Goal: Task Accomplishment & Management: Use online tool/utility

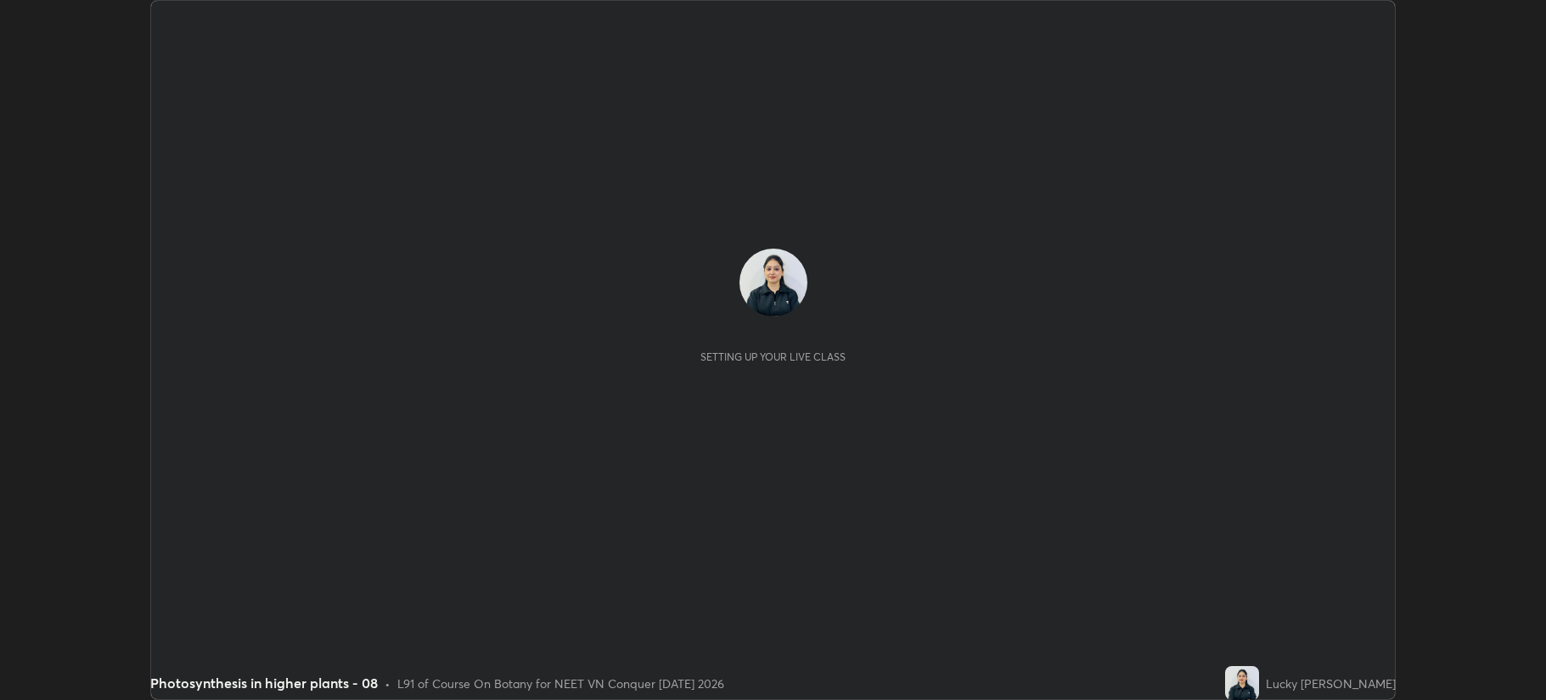
scroll to position [700, 1545]
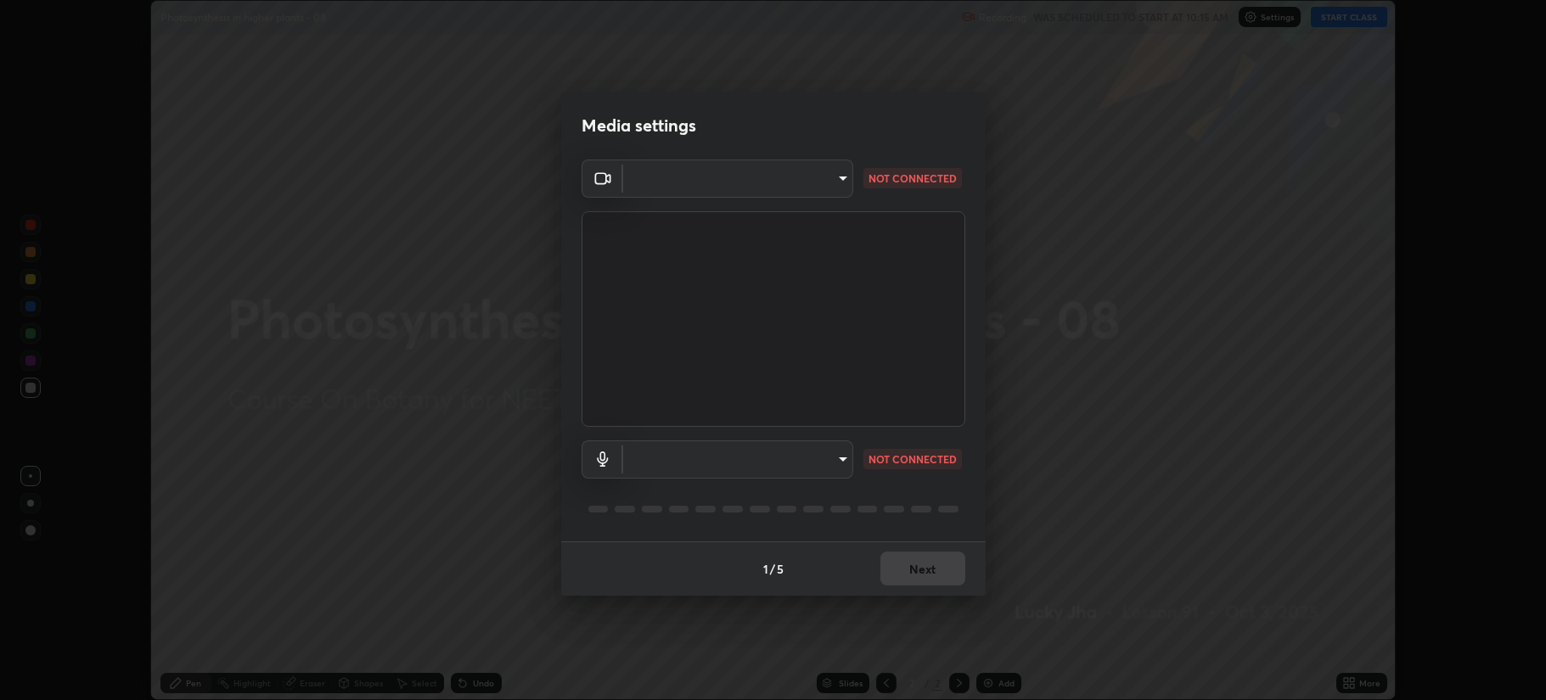
type input "b514d6723dd4d3c471526cd53b1784ca3f70d9044c5aa72a57affb8596088c16"
type input "4b0bcb73a5cd5ad7ac8f15a43def5814917f8cfc26a0fcb8ea41dee10f63b9ca"
click at [928, 568] on div "1 / 5 Next" at bounding box center [773, 569] width 424 height 54
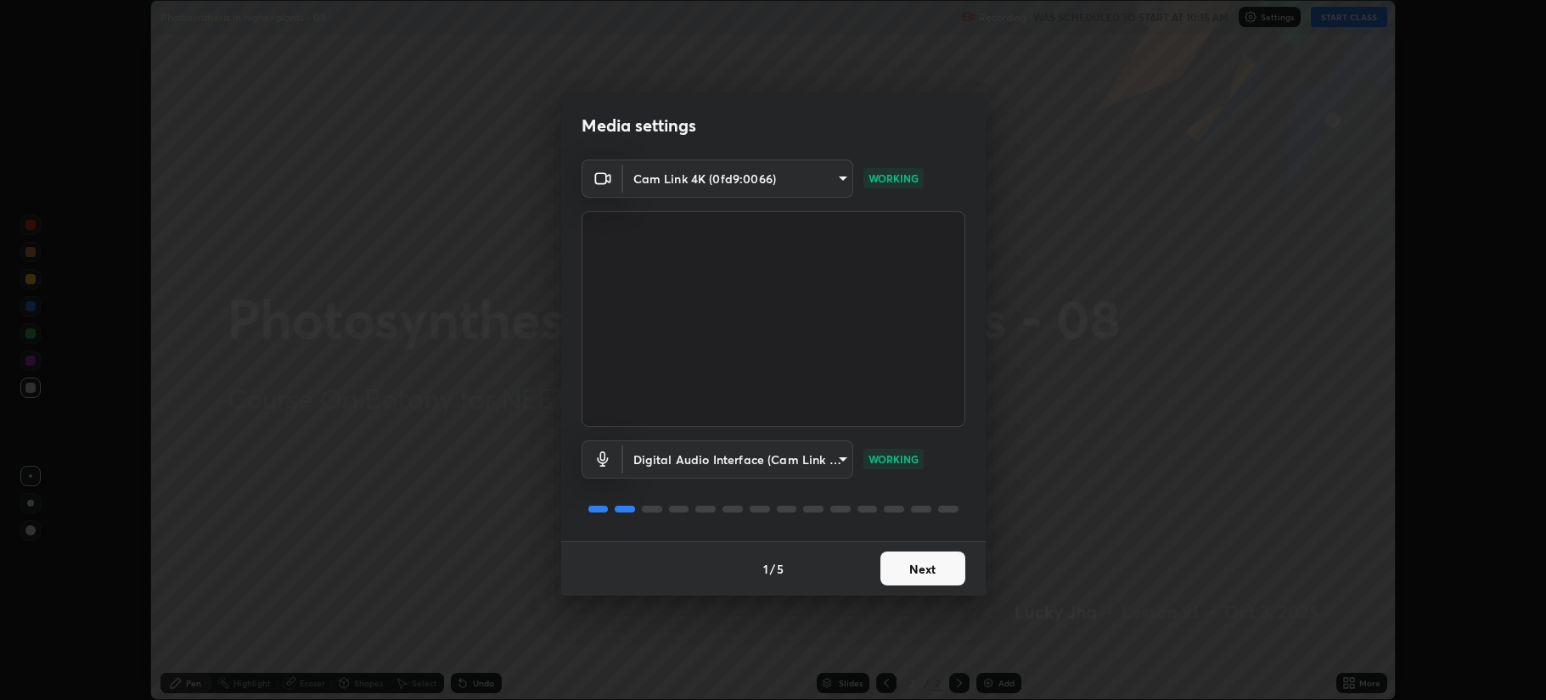
click at [930, 564] on button "Next" at bounding box center [922, 569] width 85 height 34
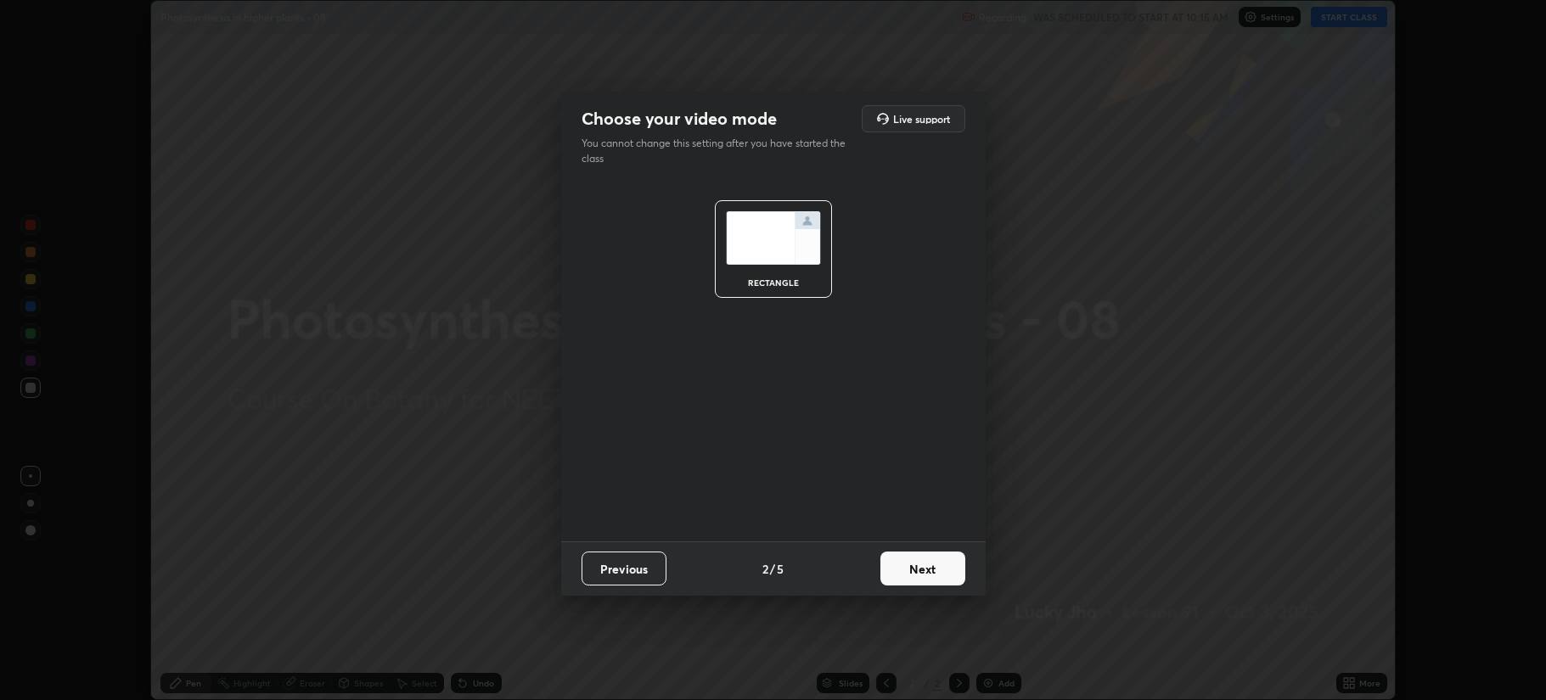
click at [926, 562] on button "Next" at bounding box center [922, 569] width 85 height 34
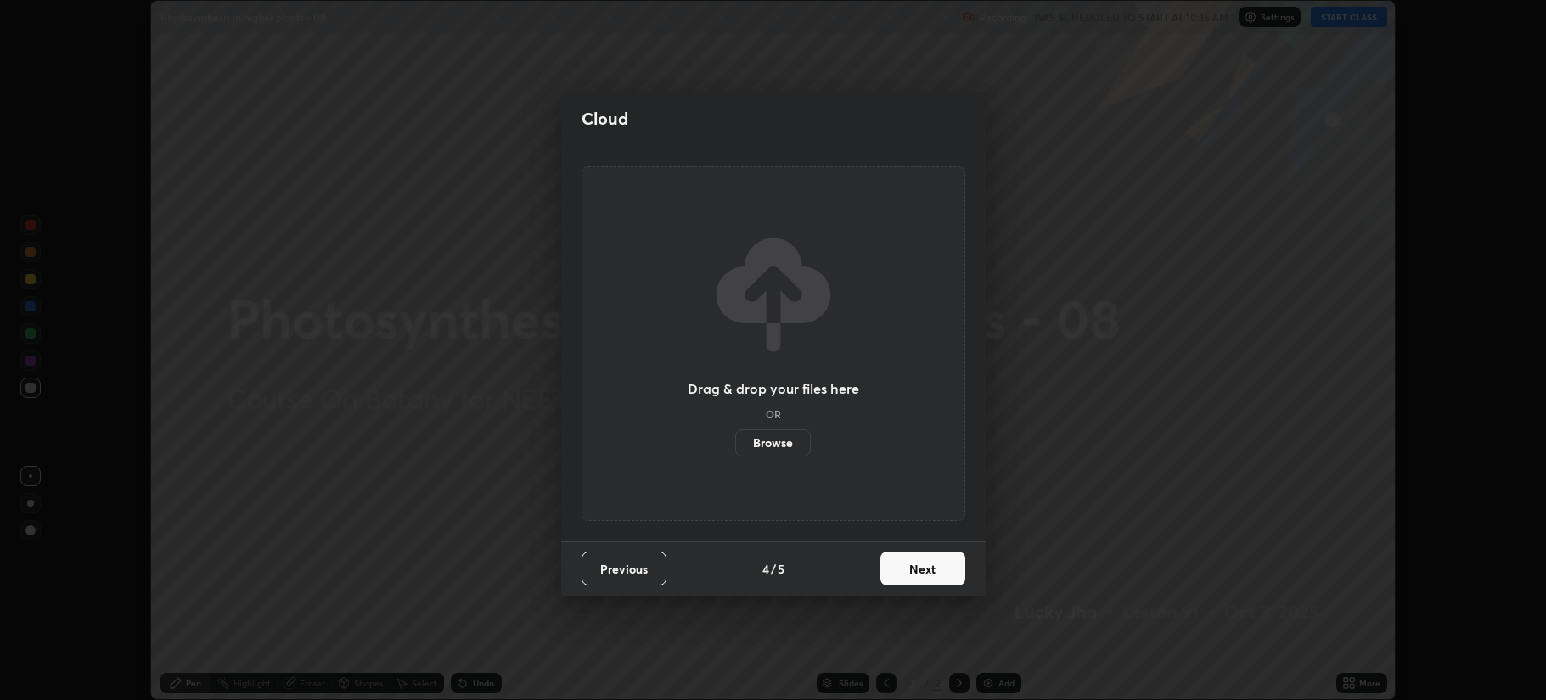
click at [928, 571] on button "Next" at bounding box center [922, 569] width 85 height 34
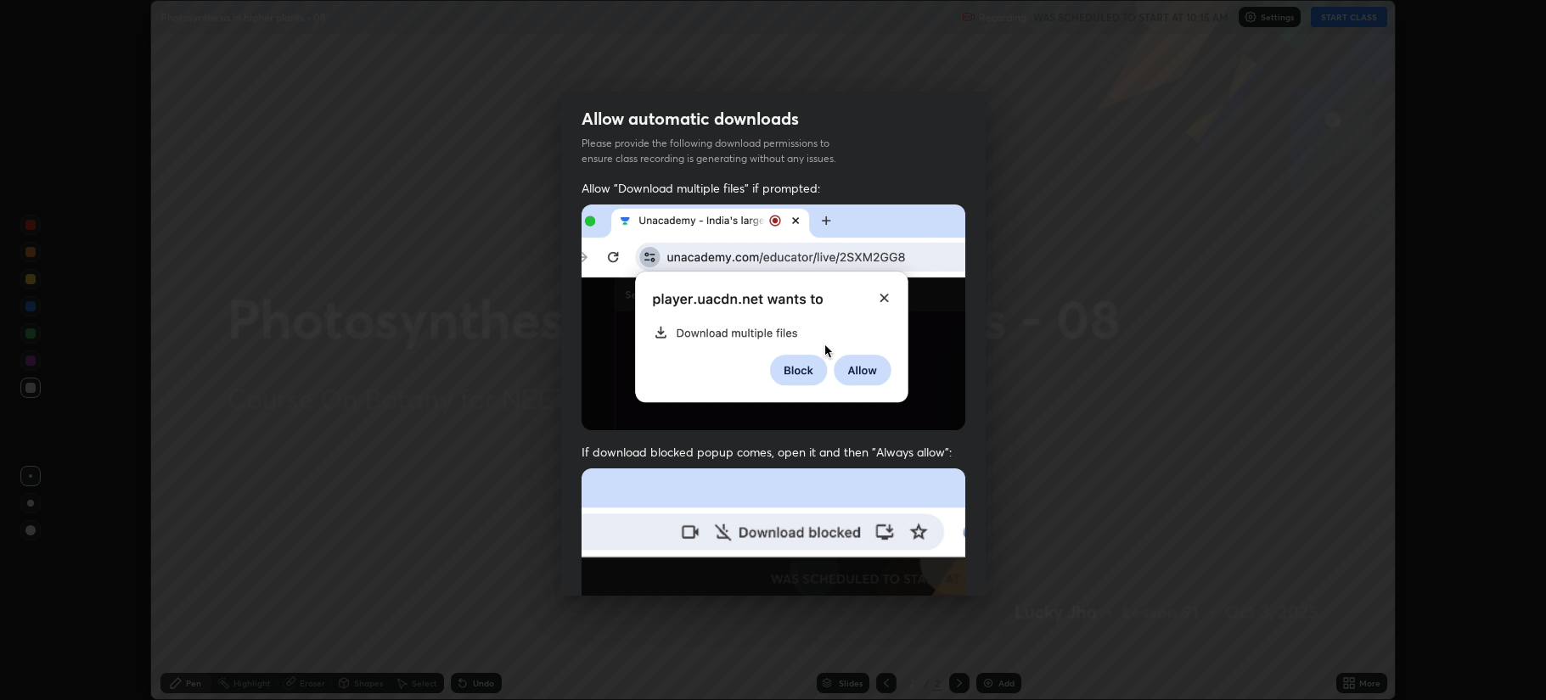
click at [928, 571] on img at bounding box center [774, 654] width 384 height 371
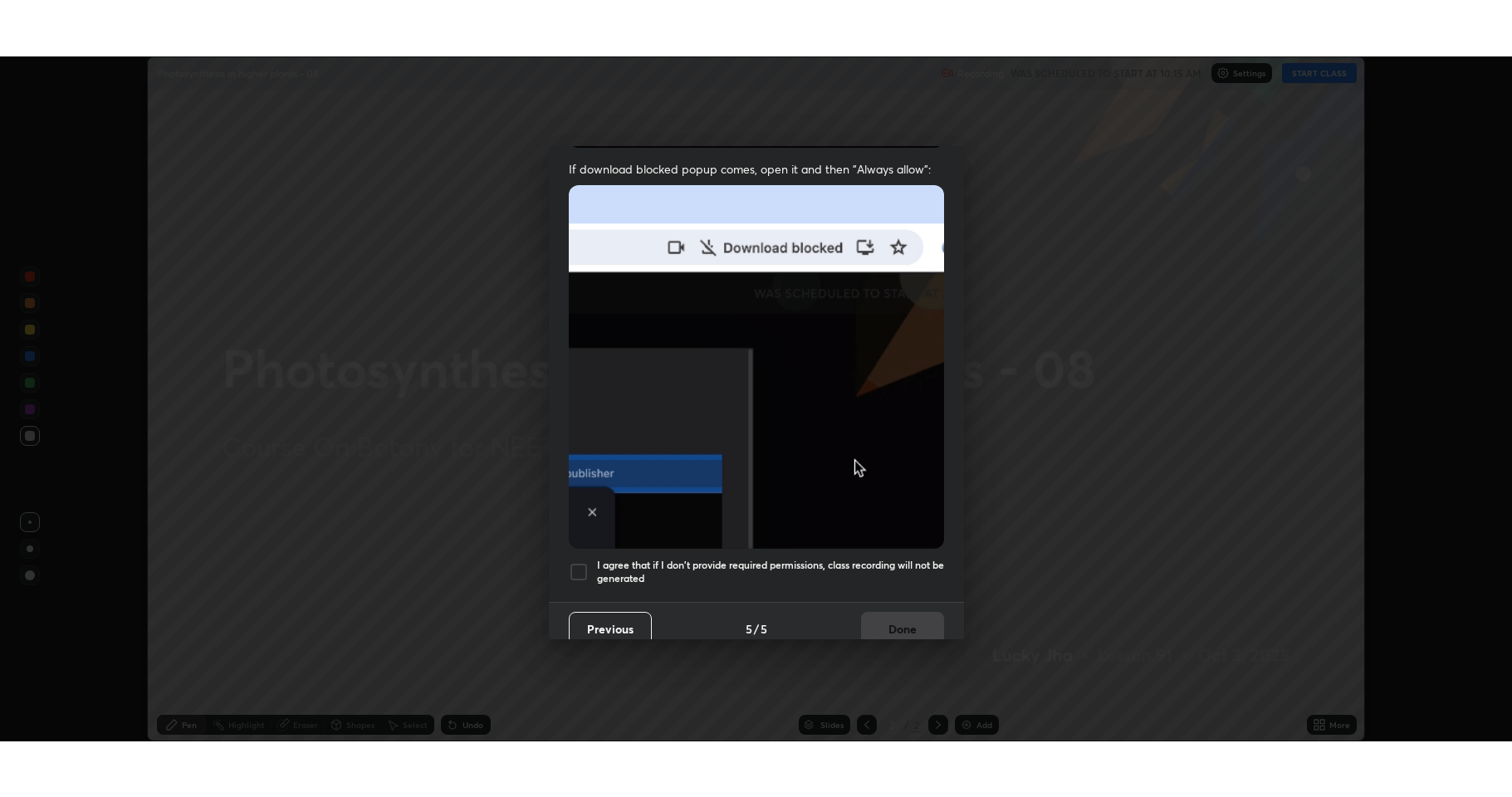
scroll to position [337, 0]
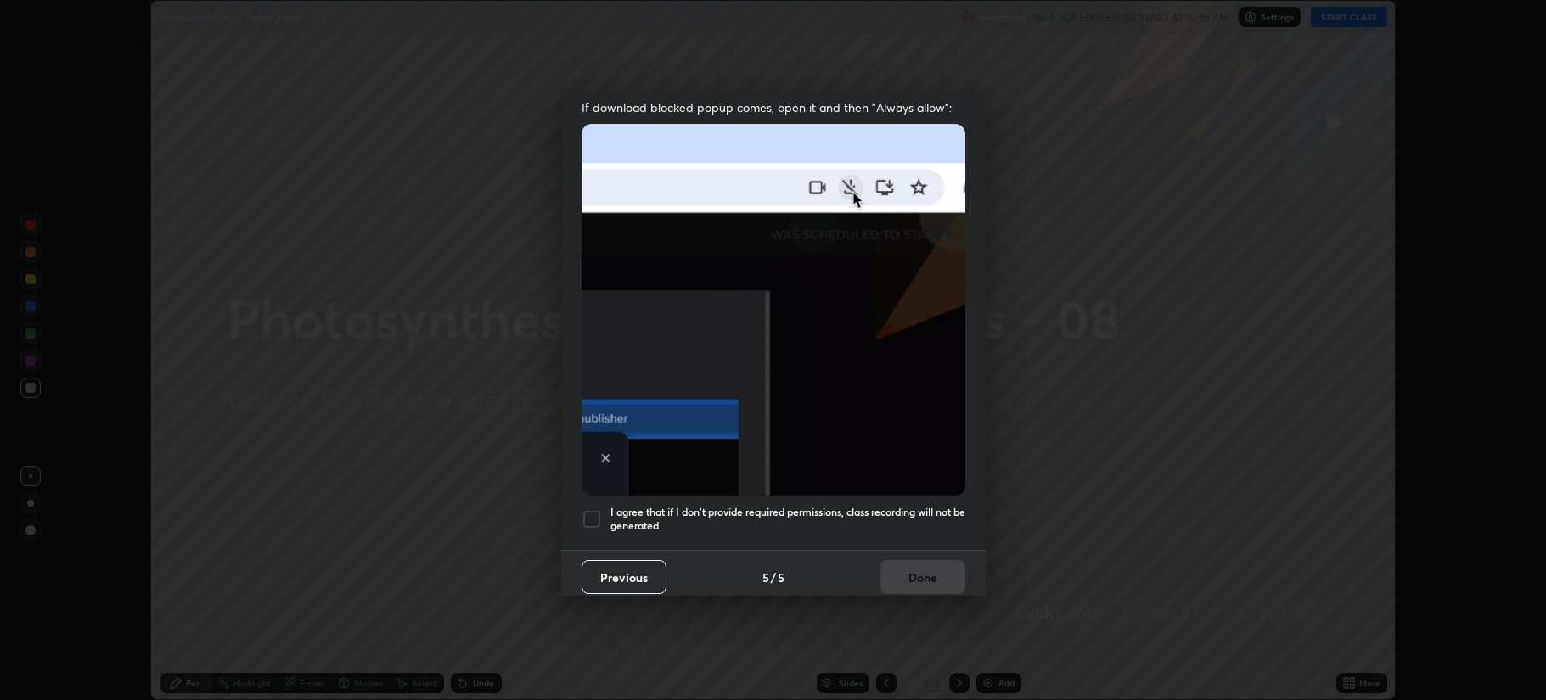
click at [596, 511] on div at bounding box center [592, 519] width 20 height 20
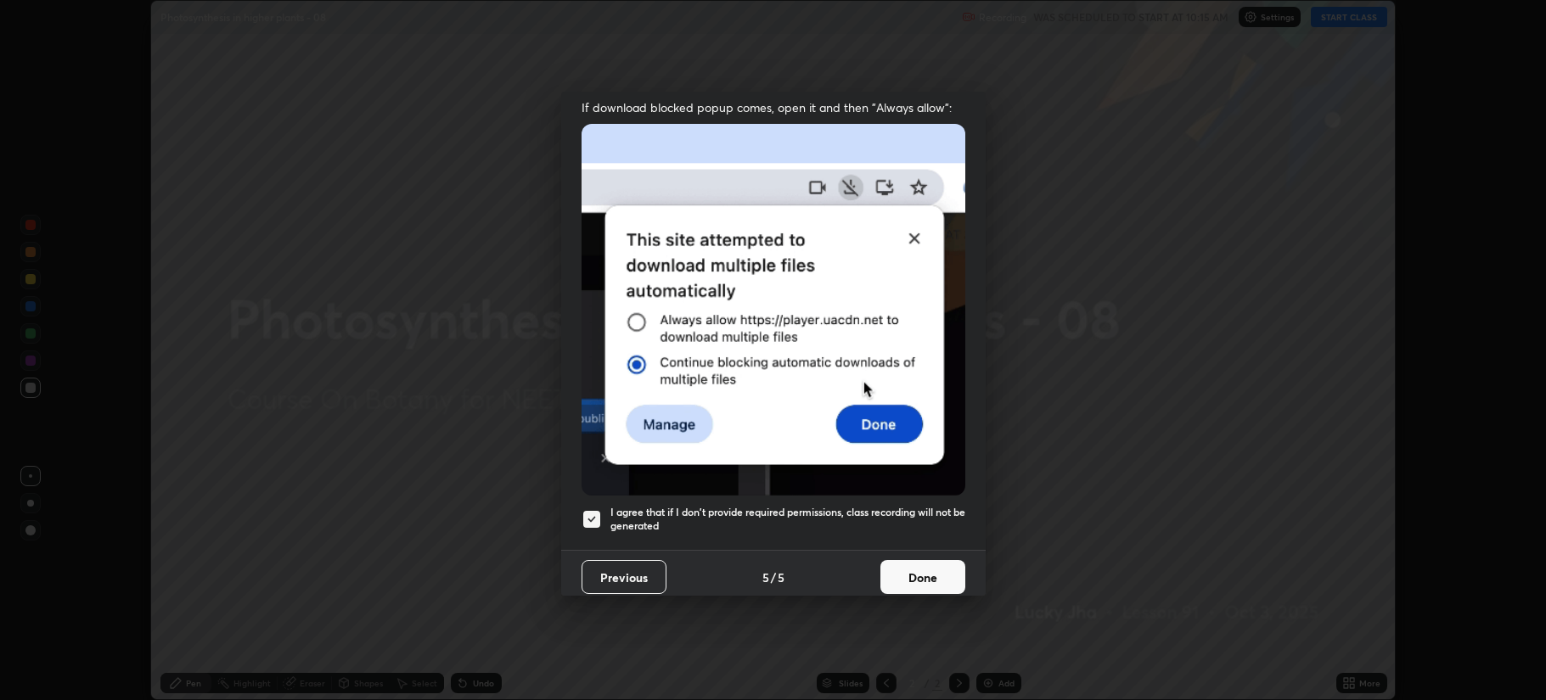
click at [905, 562] on button "Done" at bounding box center [922, 577] width 85 height 34
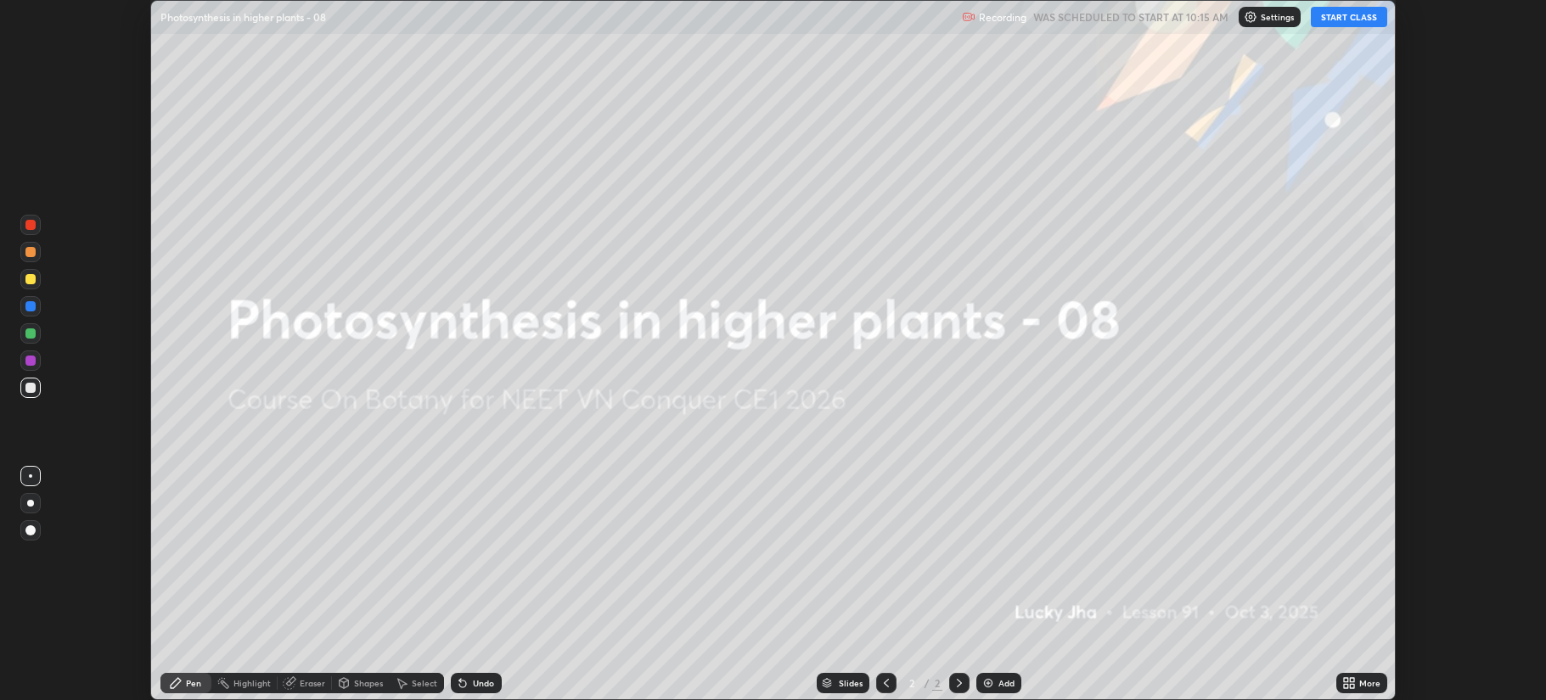
click at [988, 685] on img at bounding box center [988, 684] width 14 height 14
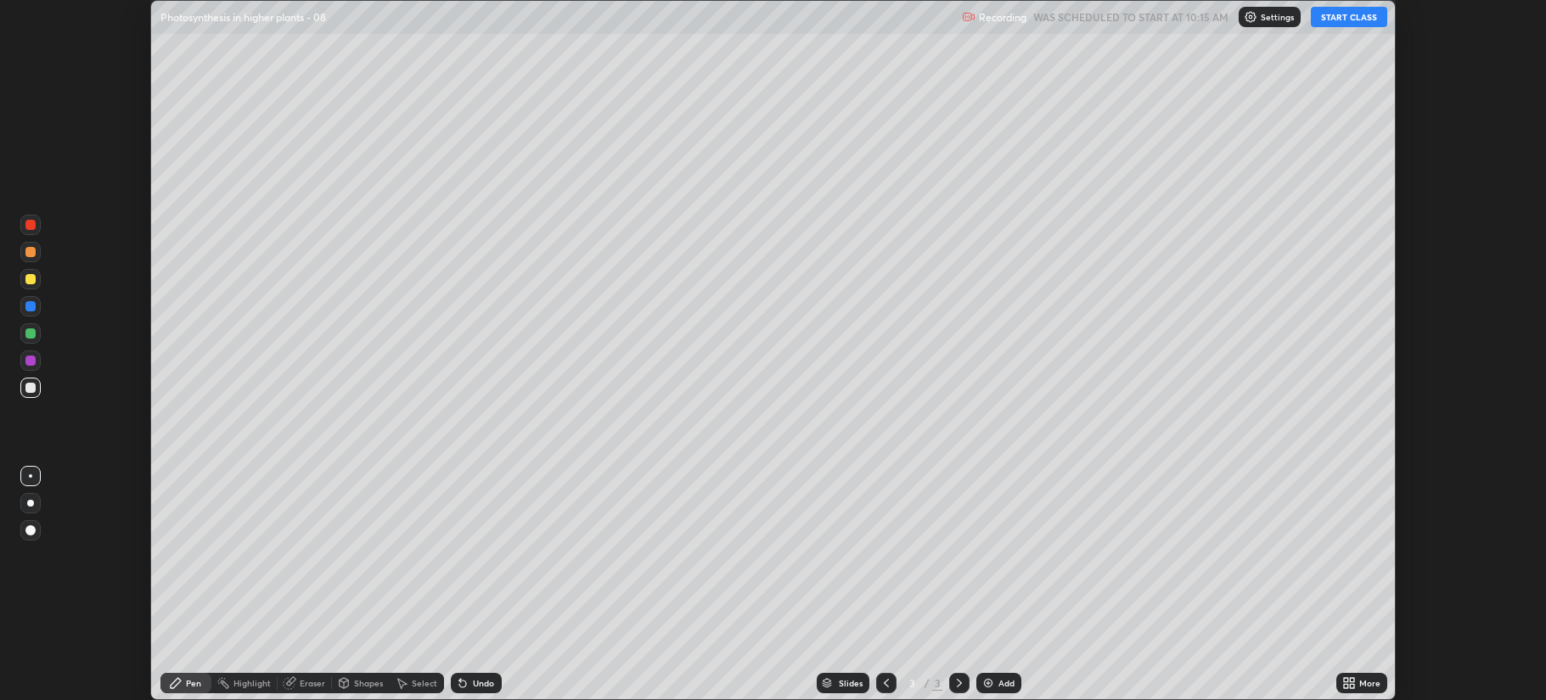
click at [1352, 684] on icon at bounding box center [1352, 686] width 4 height 4
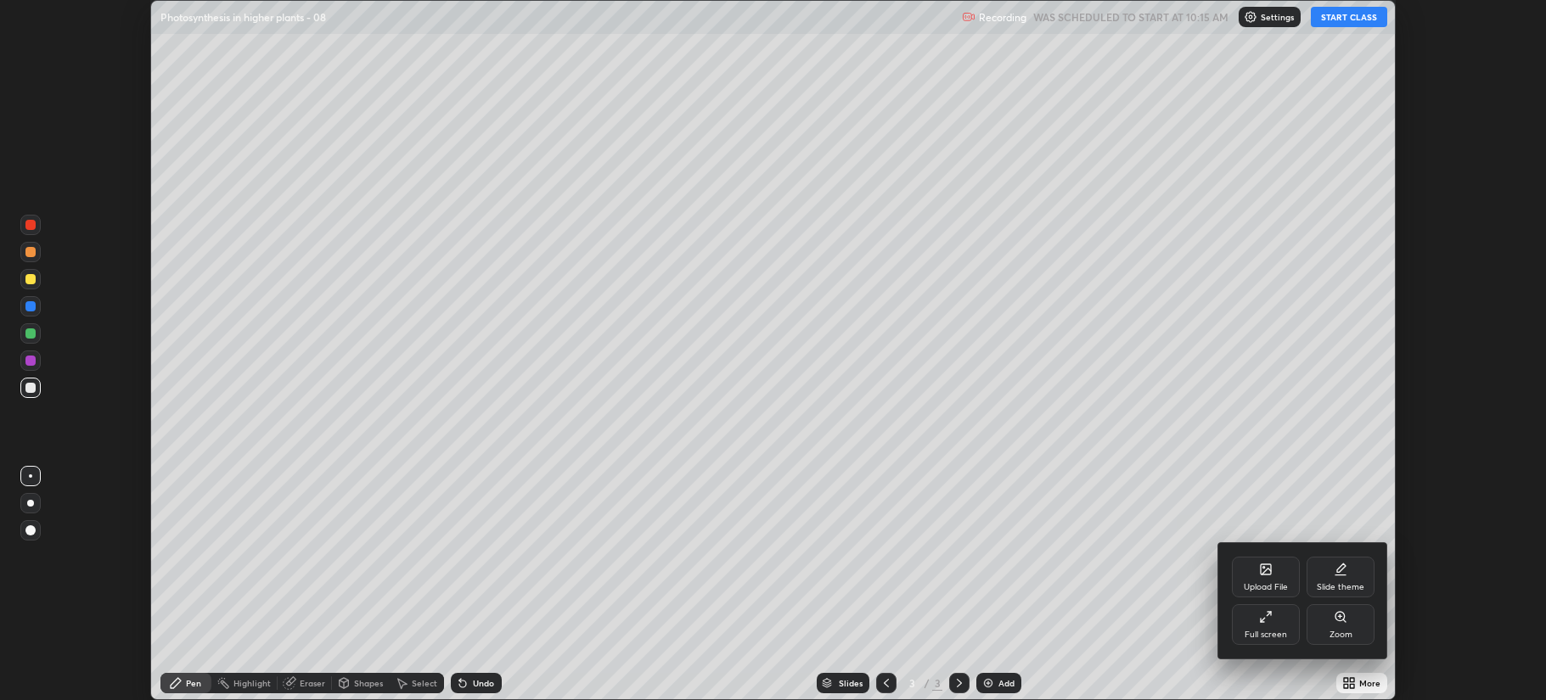
click at [1272, 627] on div "Full screen" at bounding box center [1266, 624] width 68 height 41
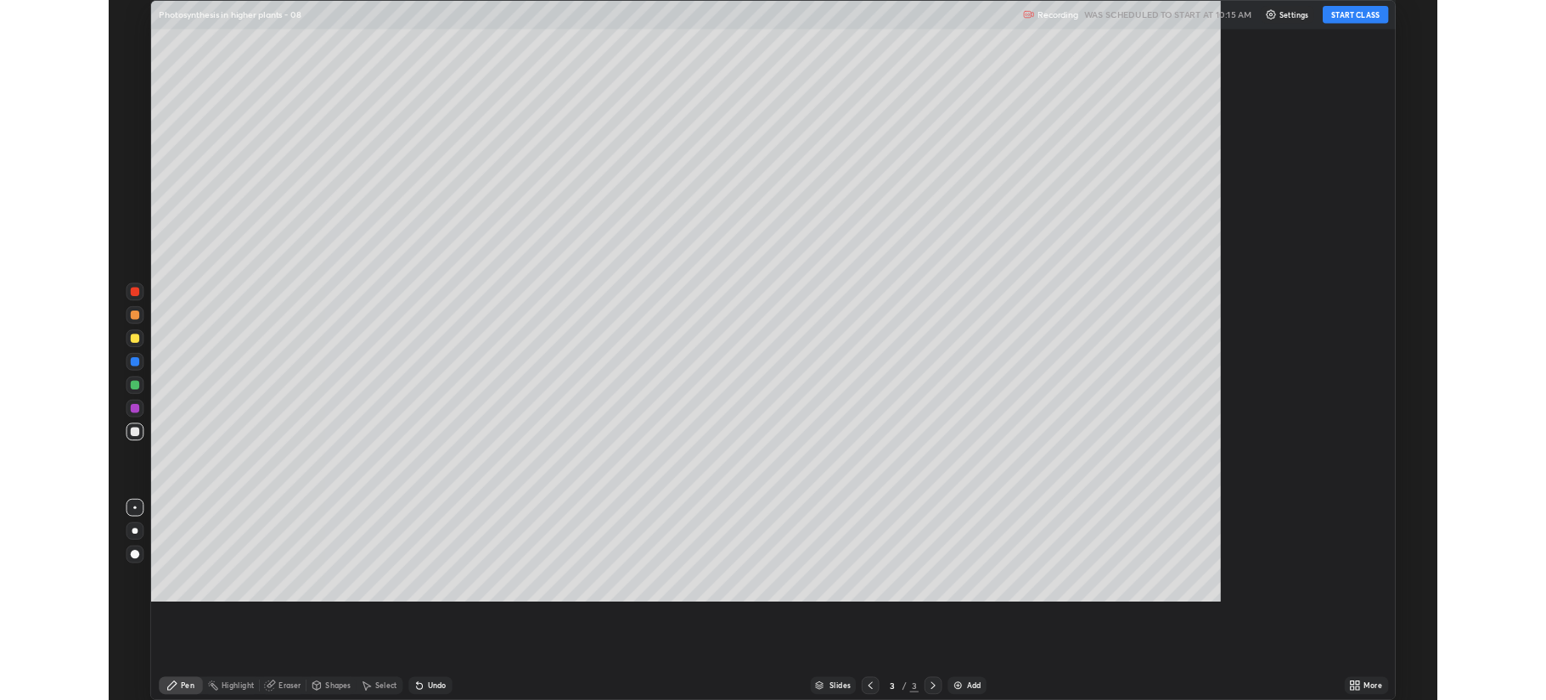
scroll to position [815, 1546]
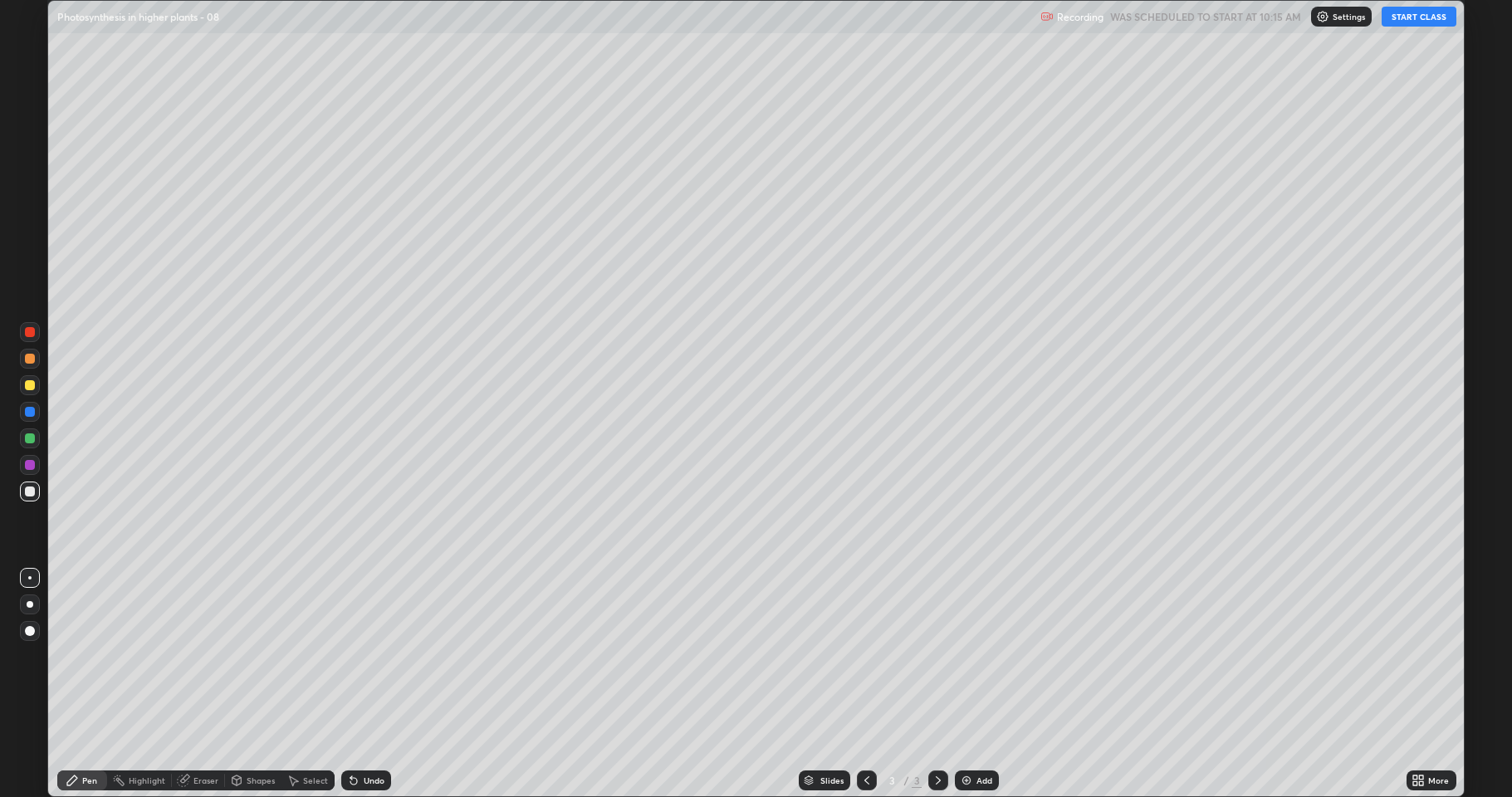
click at [1408, 13] on button "START CLASS" at bounding box center [1419, 17] width 74 height 20
click at [33, 382] on div at bounding box center [29, 385] width 10 height 10
click at [1432, 685] on div "More" at bounding box center [1438, 780] width 21 height 8
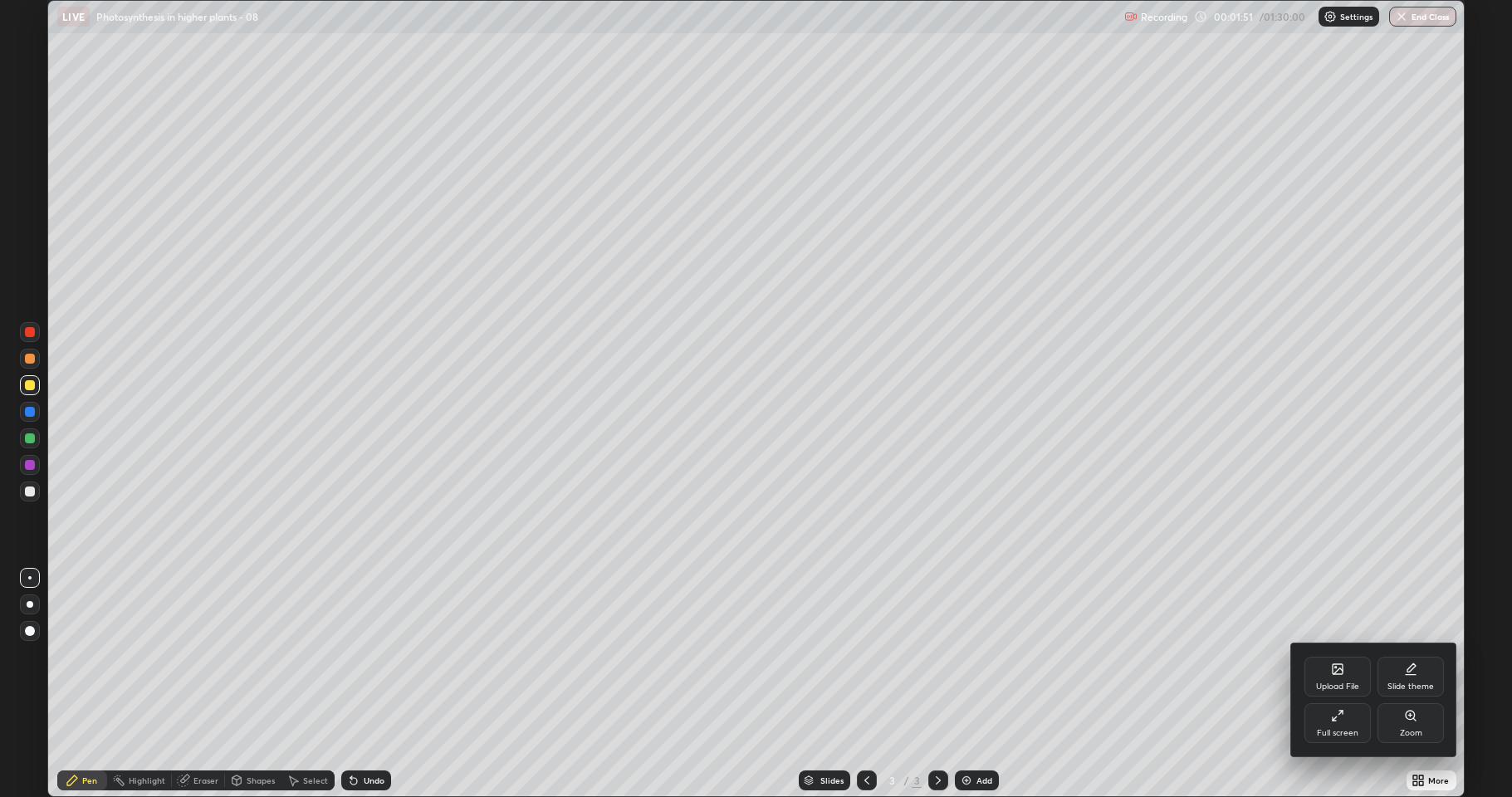
click at [1350, 685] on div "Full screen" at bounding box center [1338, 723] width 67 height 40
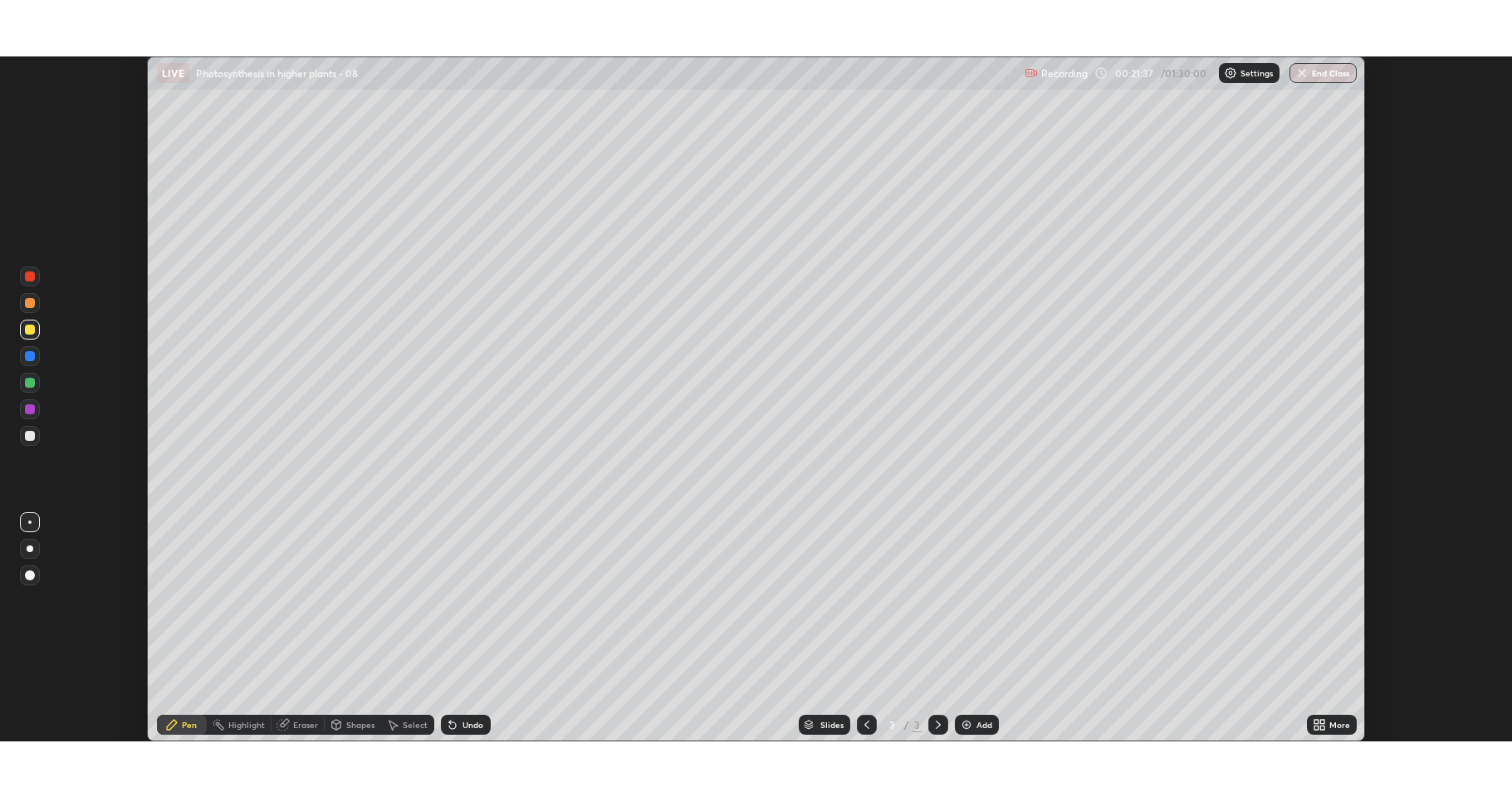
scroll to position [685, 1512]
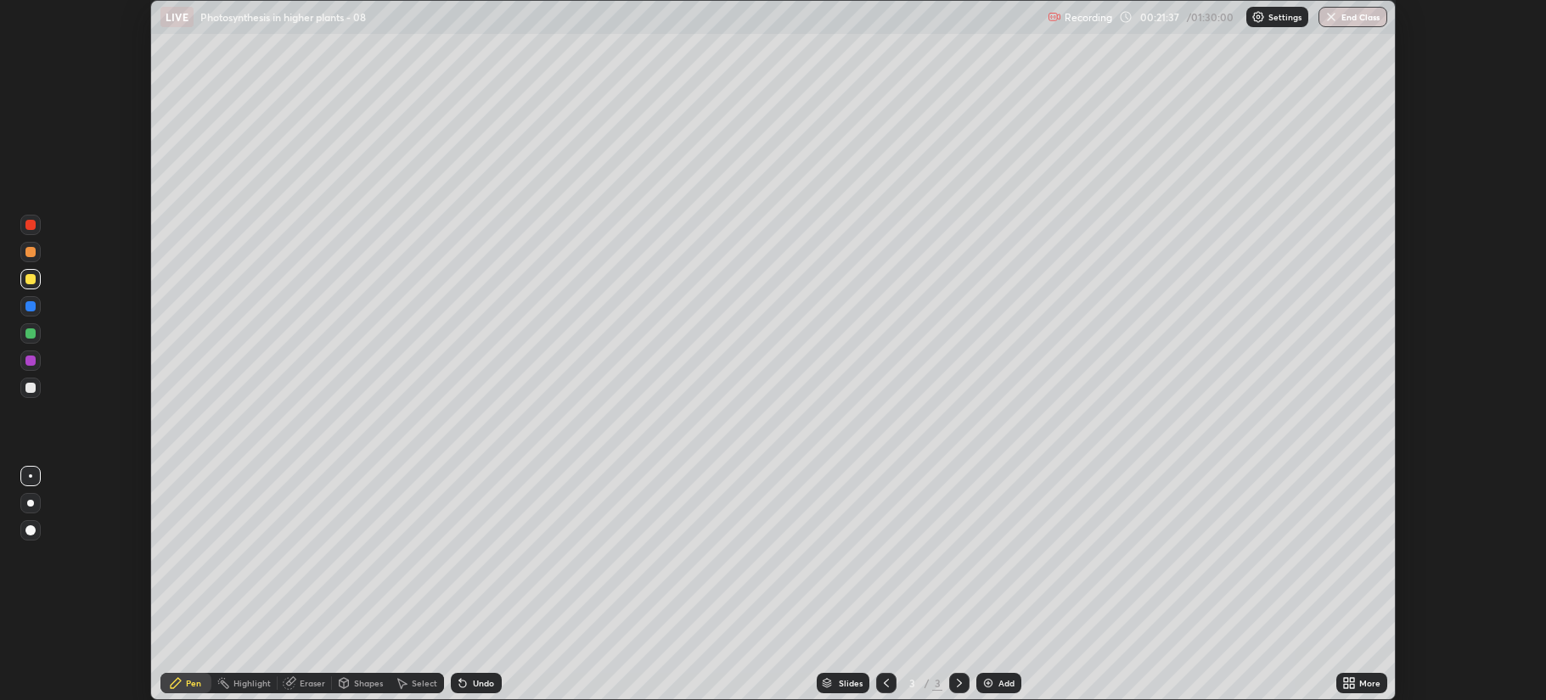
click at [1360, 683] on div "More" at bounding box center [1369, 683] width 21 height 8
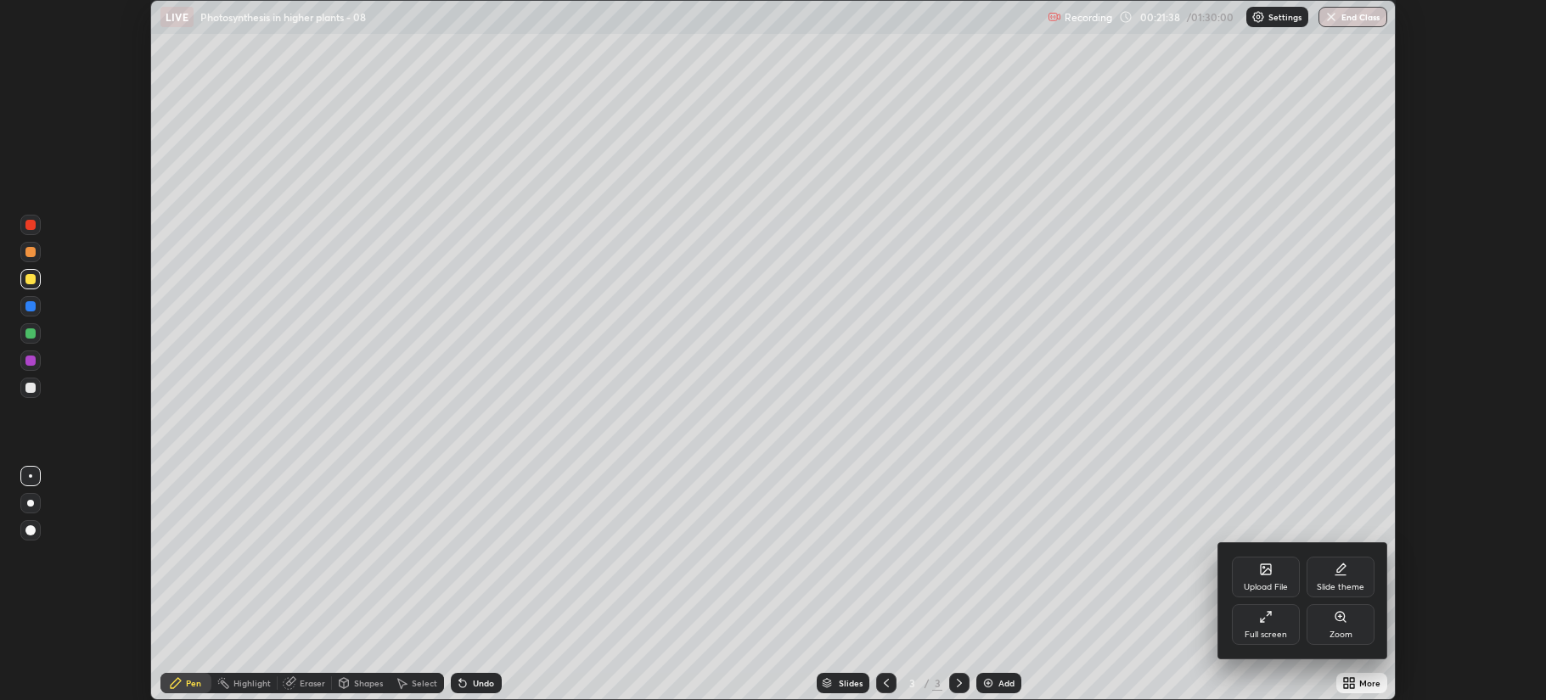
click at [1268, 622] on icon at bounding box center [1266, 617] width 14 height 14
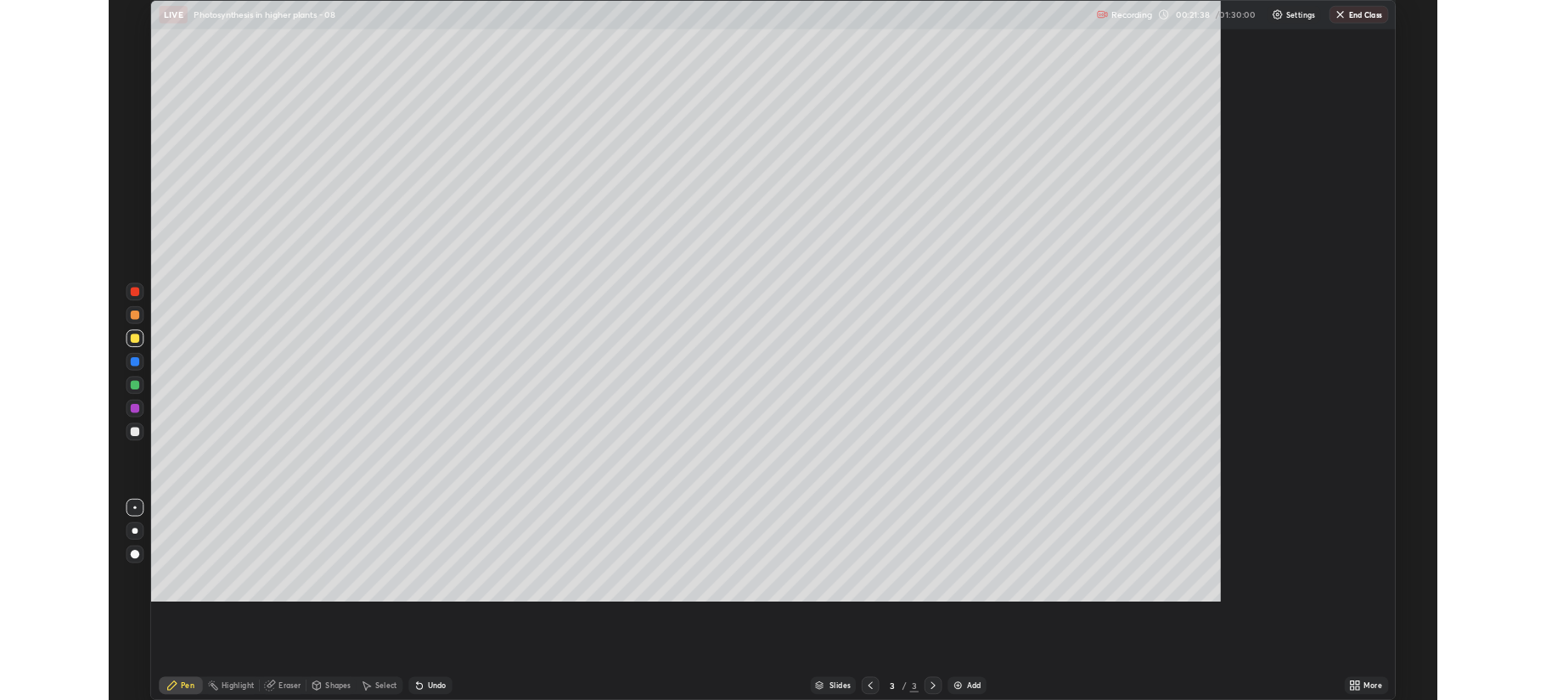
scroll to position [815, 1546]
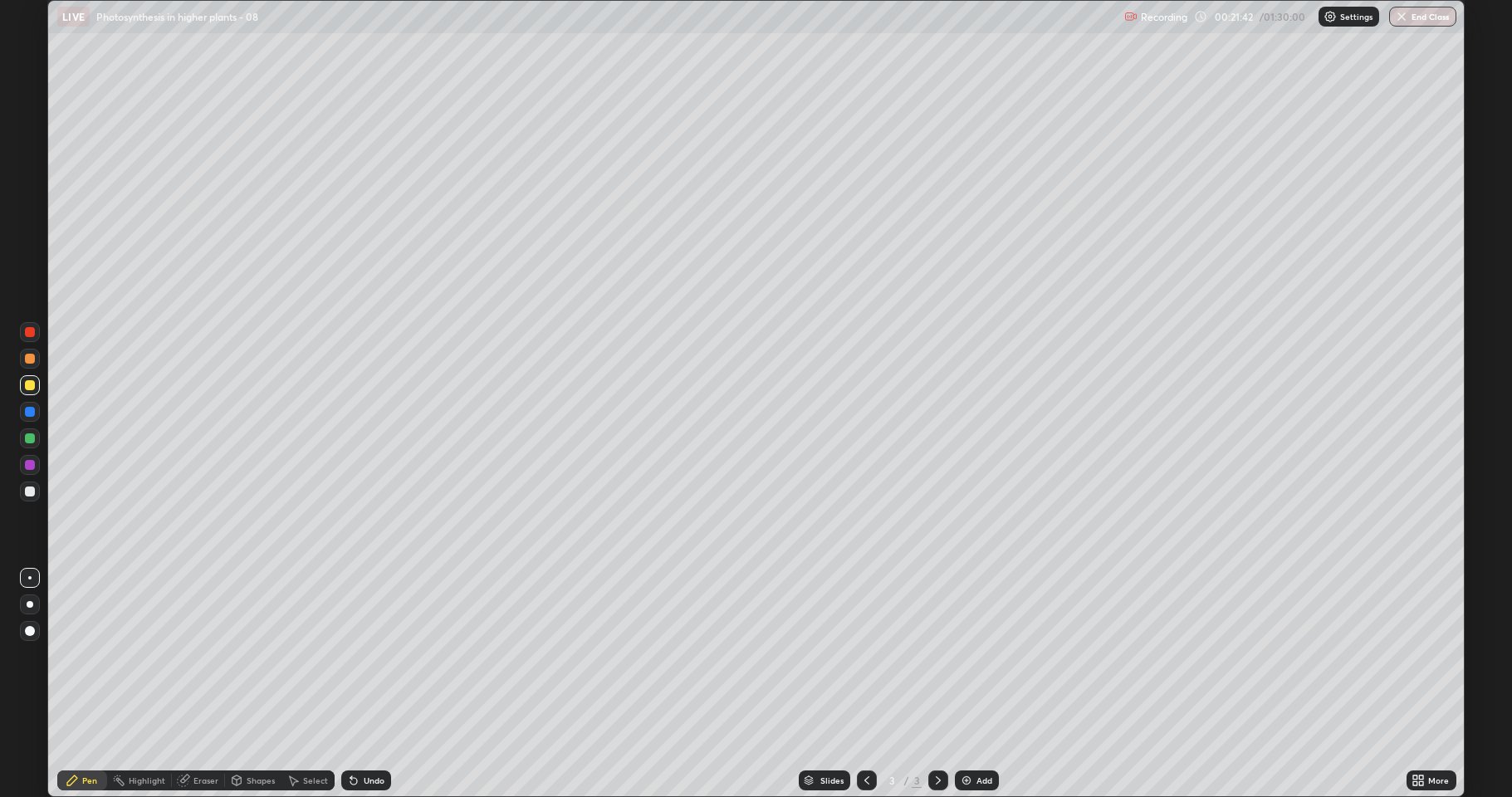
click at [36, 387] on div at bounding box center [29, 385] width 20 height 20
click at [28, 388] on div at bounding box center [29, 385] width 10 height 10
click at [33, 388] on div at bounding box center [29, 385] width 10 height 10
click at [357, 685] on icon at bounding box center [354, 780] width 14 height 14
click at [360, 685] on div "Undo" at bounding box center [366, 780] width 50 height 20
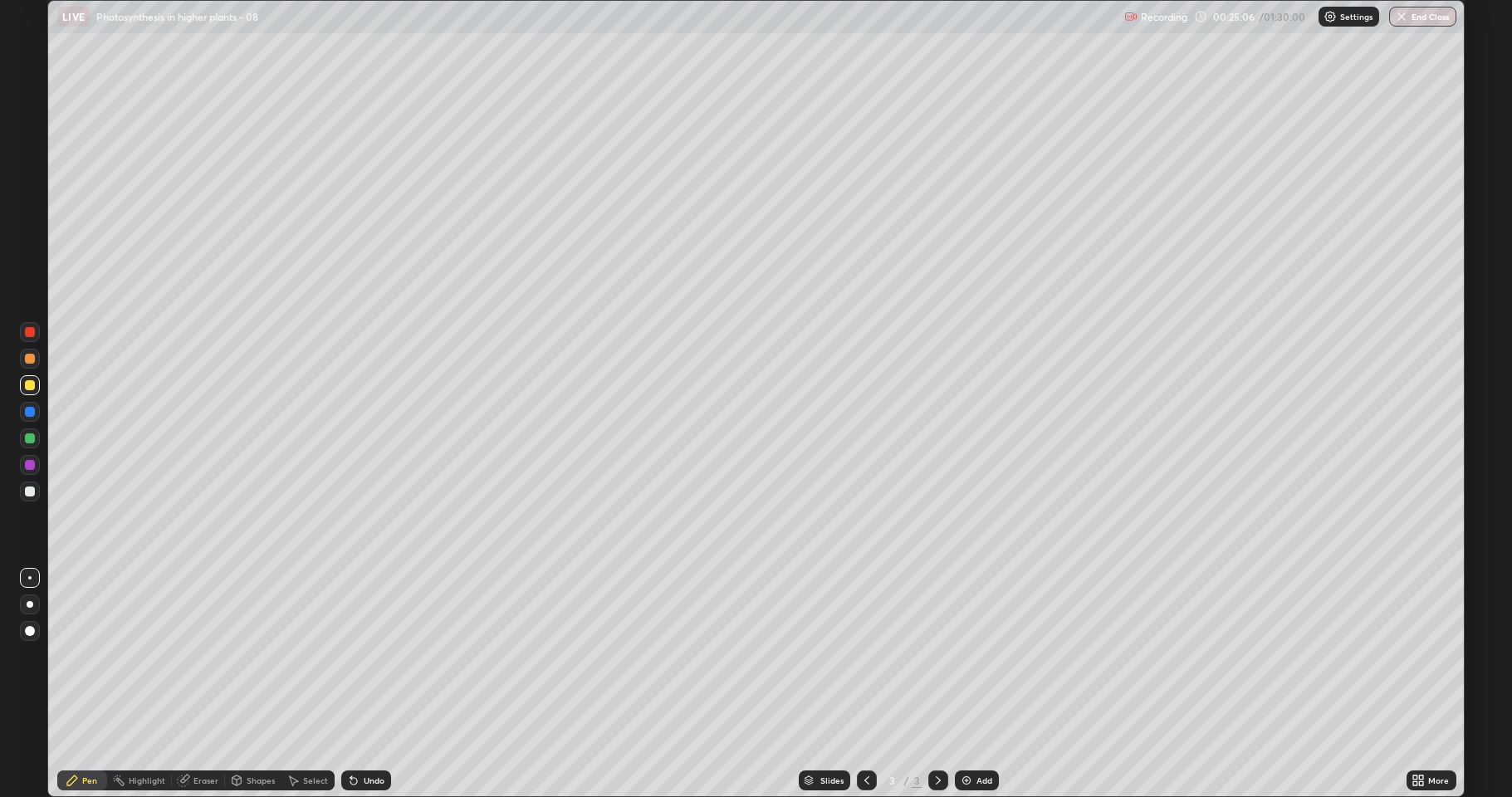
click at [33, 496] on div at bounding box center [29, 491] width 10 height 10
click at [258, 685] on div "Shapes" at bounding box center [260, 780] width 28 height 8
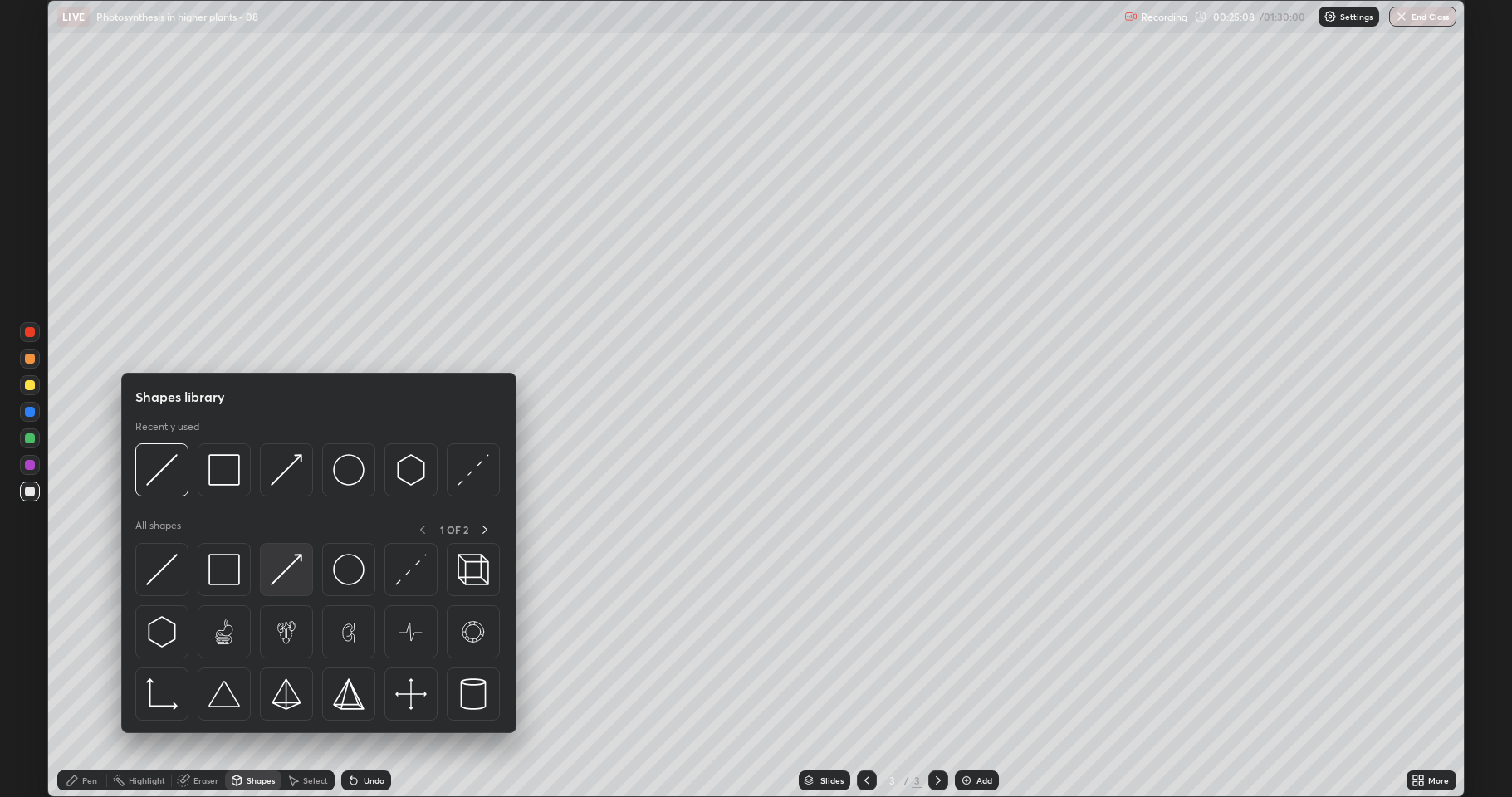
click at [271, 580] on img at bounding box center [287, 569] width 31 height 31
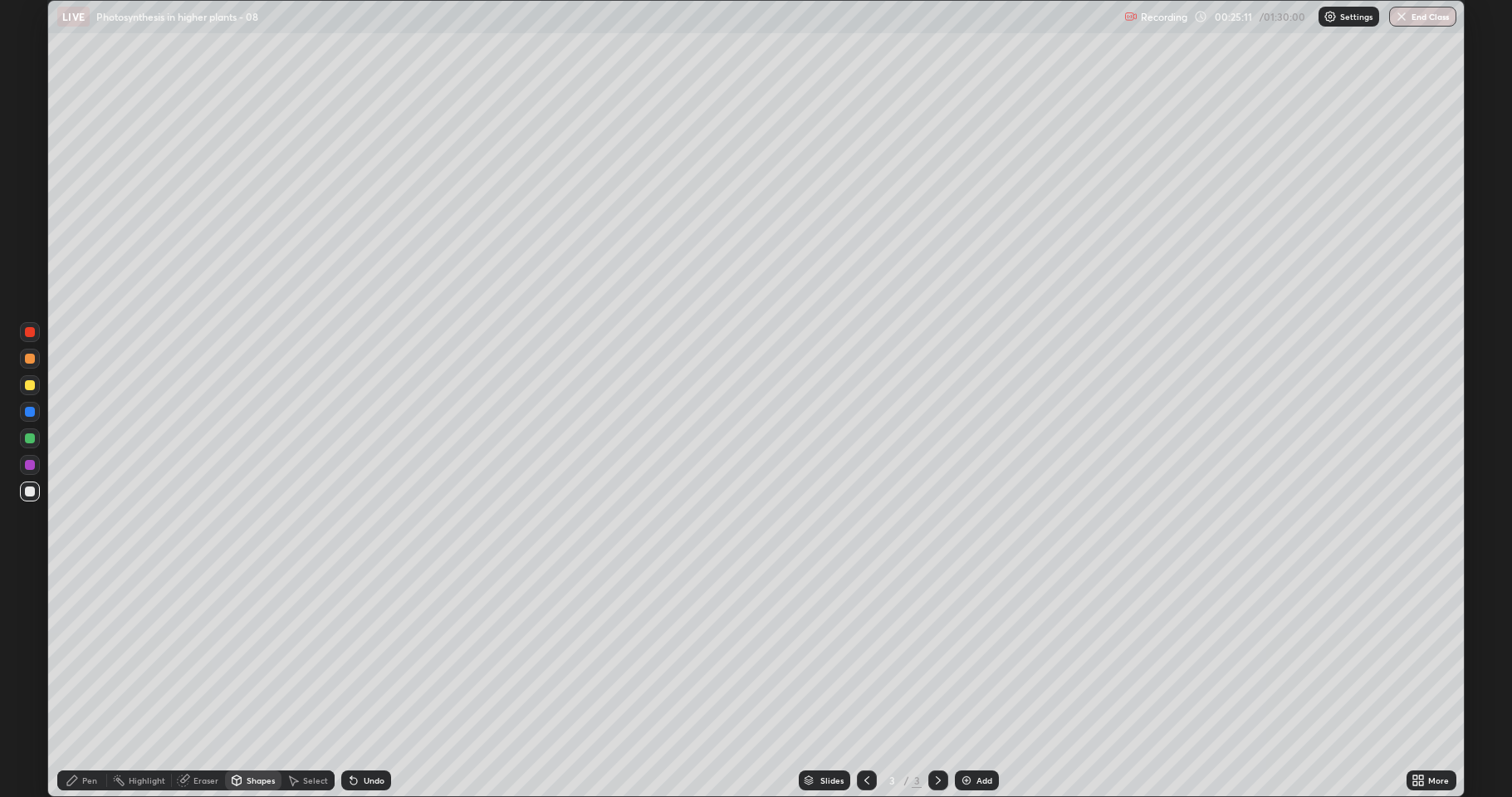
click at [85, 685] on div "Pen" at bounding box center [89, 780] width 15 height 8
click at [202, 685] on div "Eraser" at bounding box center [205, 780] width 24 height 8
click at [26, 685] on icon at bounding box center [26, 720] width 2 height 2
click at [83, 685] on div "Pen" at bounding box center [89, 780] width 15 height 8
click at [199, 685] on div "Eraser" at bounding box center [205, 780] width 24 height 8
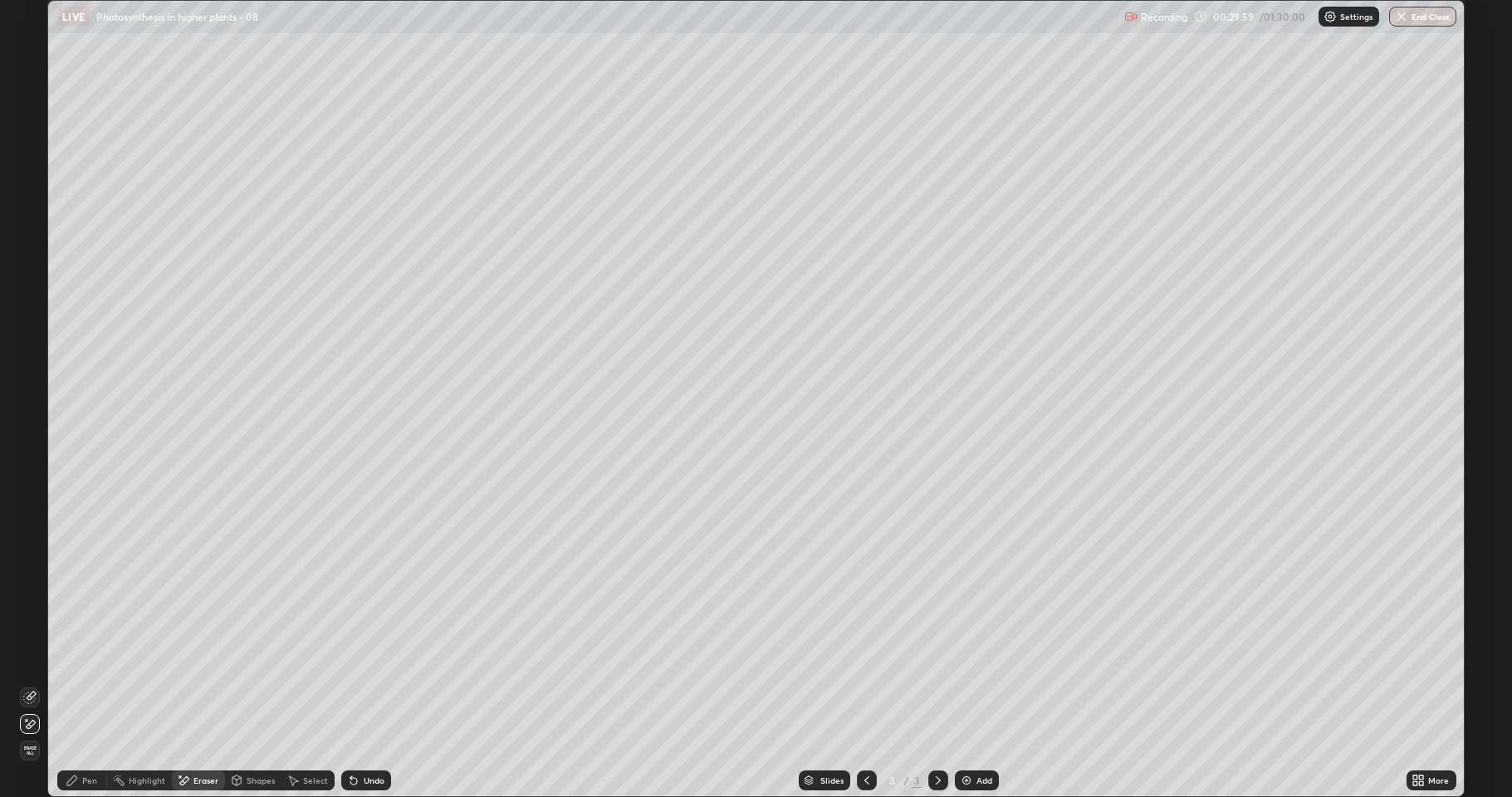
click at [89, 685] on div "Pen" at bounding box center [89, 780] width 15 height 8
click at [201, 685] on div "Eraser" at bounding box center [205, 780] width 24 height 8
click at [91, 685] on div "Pen" at bounding box center [89, 780] width 15 height 8
click at [27, 385] on div at bounding box center [29, 385] width 10 height 10
click at [255, 685] on div "Shapes" at bounding box center [260, 780] width 28 height 8
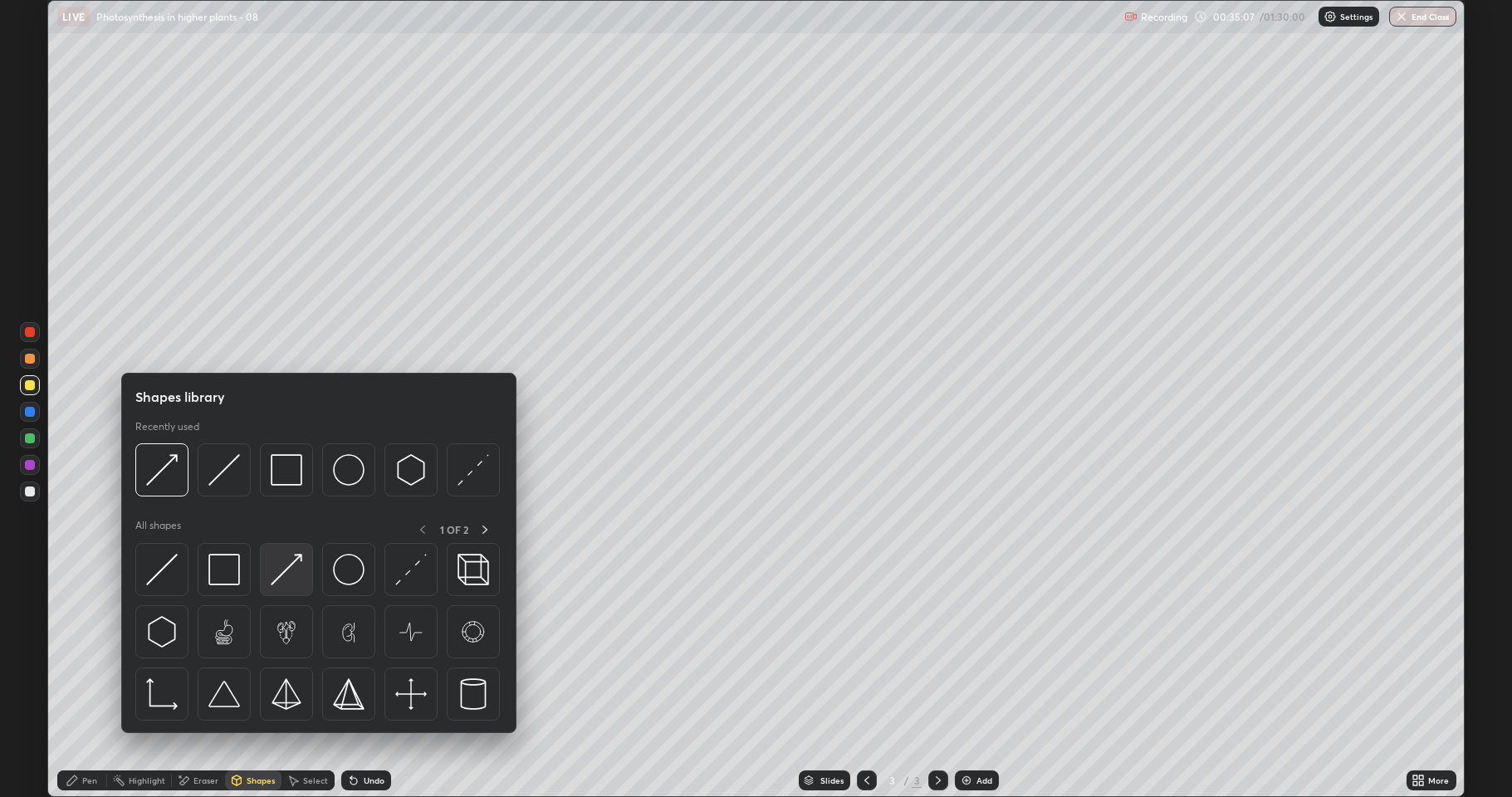
click at [282, 580] on img at bounding box center [287, 569] width 31 height 31
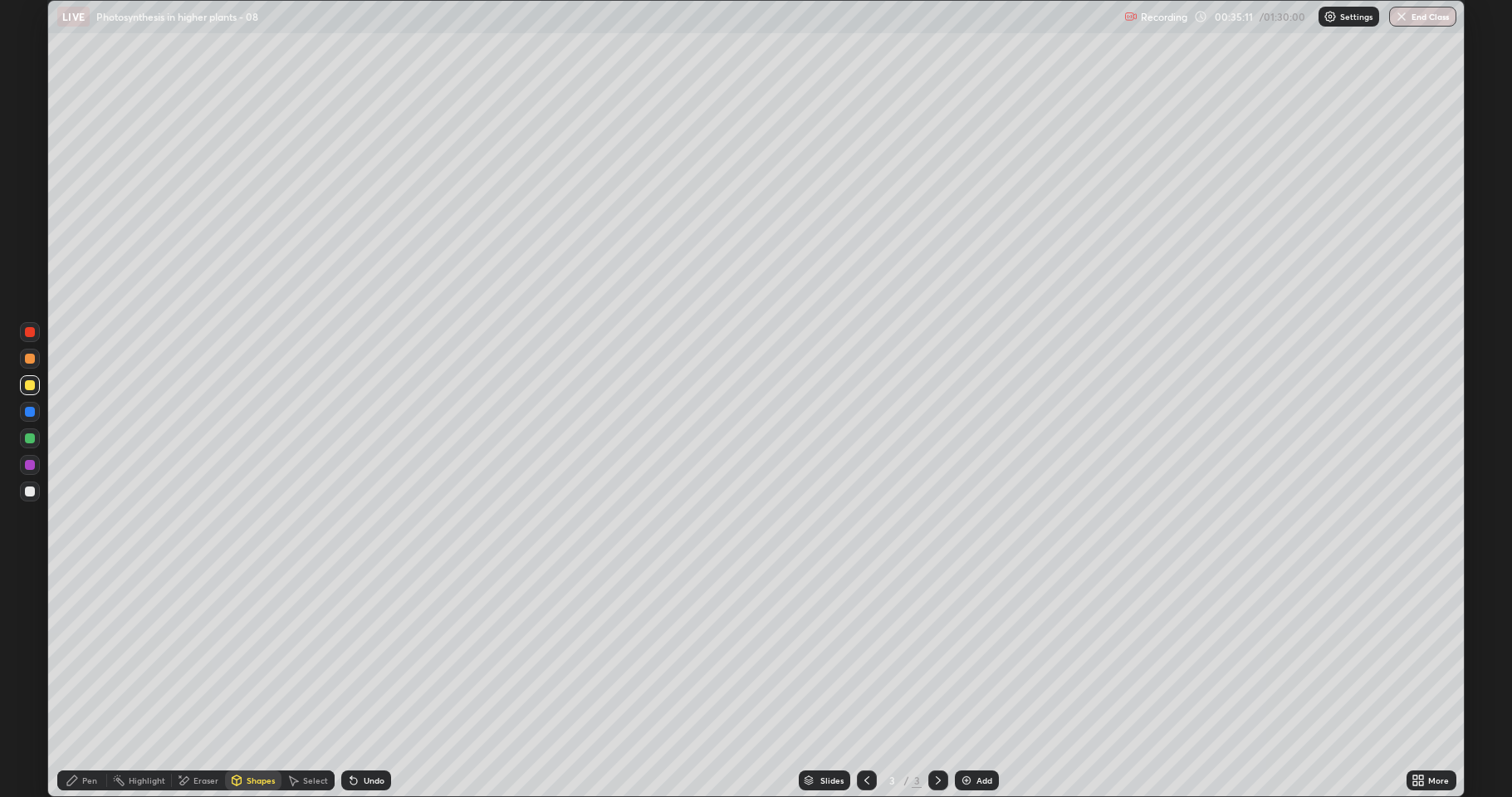
click at [200, 685] on div "Eraser" at bounding box center [205, 780] width 24 height 8
click at [90, 685] on div "Pen" at bounding box center [89, 780] width 15 height 8
click at [30, 491] on div at bounding box center [29, 491] width 10 height 10
click at [30, 496] on div at bounding box center [29, 491] width 10 height 10
click at [33, 439] on div at bounding box center [29, 438] width 10 height 10
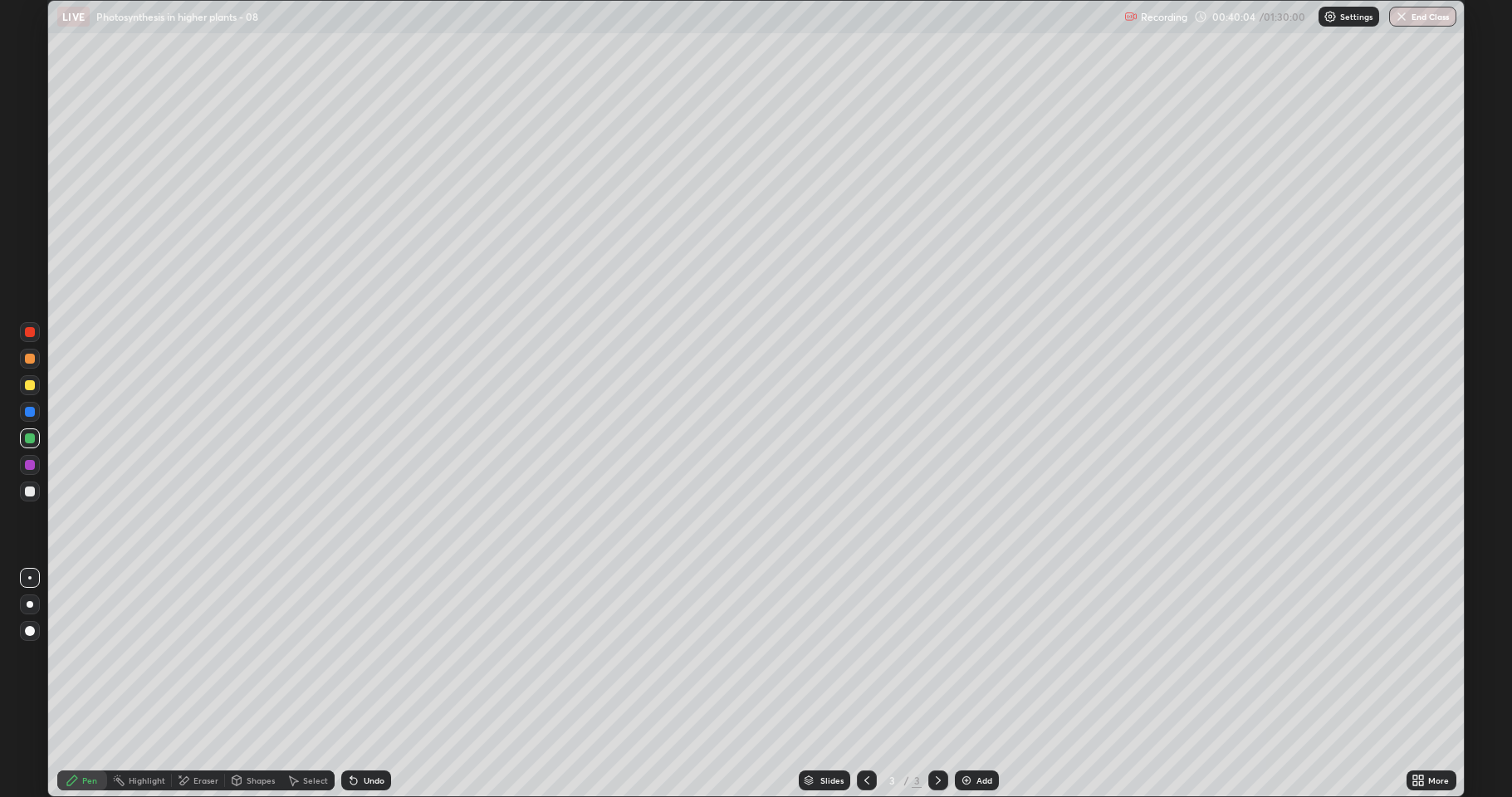
click at [34, 385] on div at bounding box center [29, 385] width 10 height 10
click at [28, 495] on div at bounding box center [29, 491] width 10 height 10
click at [33, 437] on div at bounding box center [29, 438] width 10 height 10
click at [28, 500] on div at bounding box center [29, 491] width 20 height 20
click at [251, 685] on div "Shapes" at bounding box center [253, 780] width 57 height 20
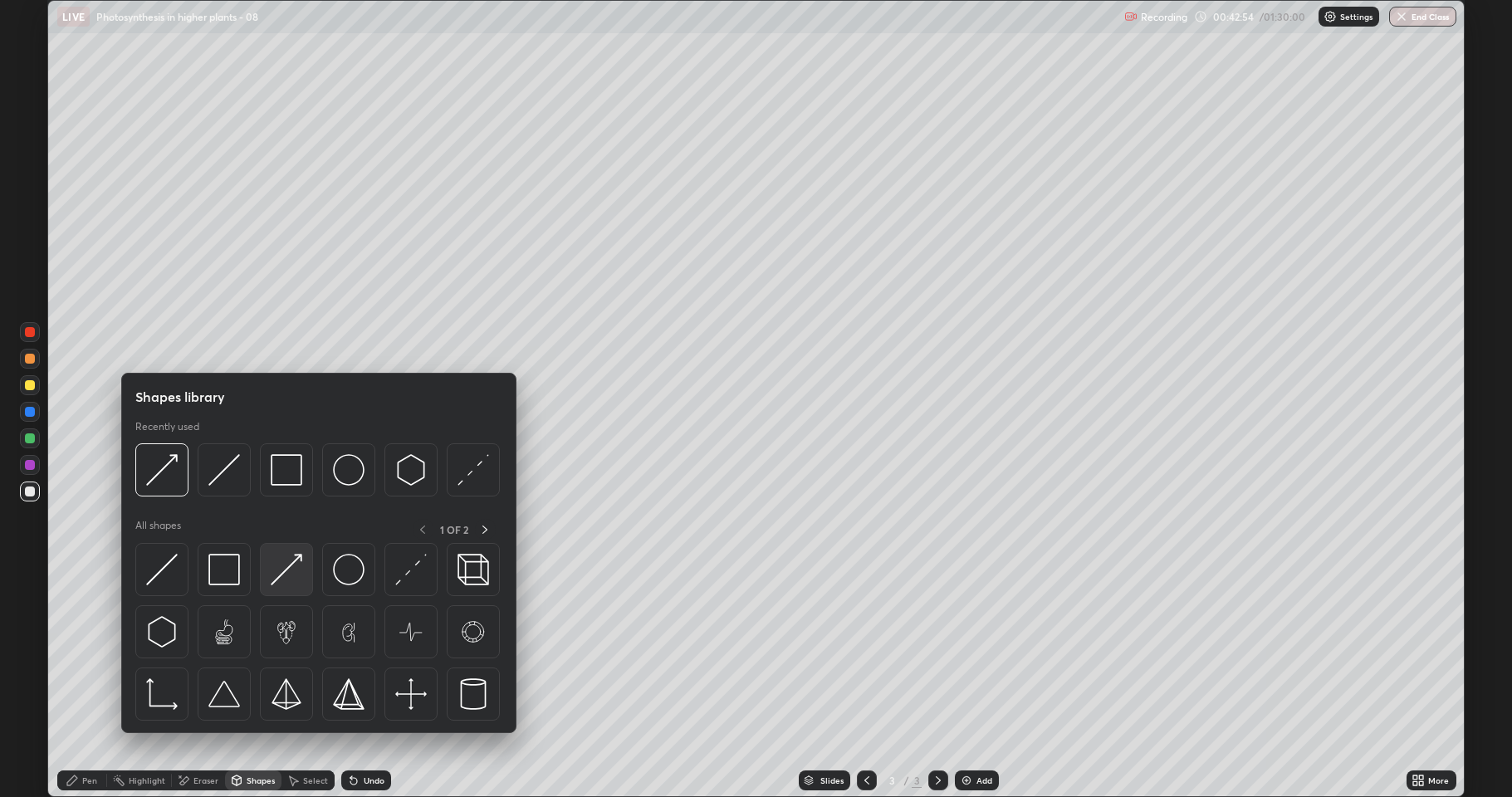
click at [282, 586] on div at bounding box center [287, 569] width 53 height 53
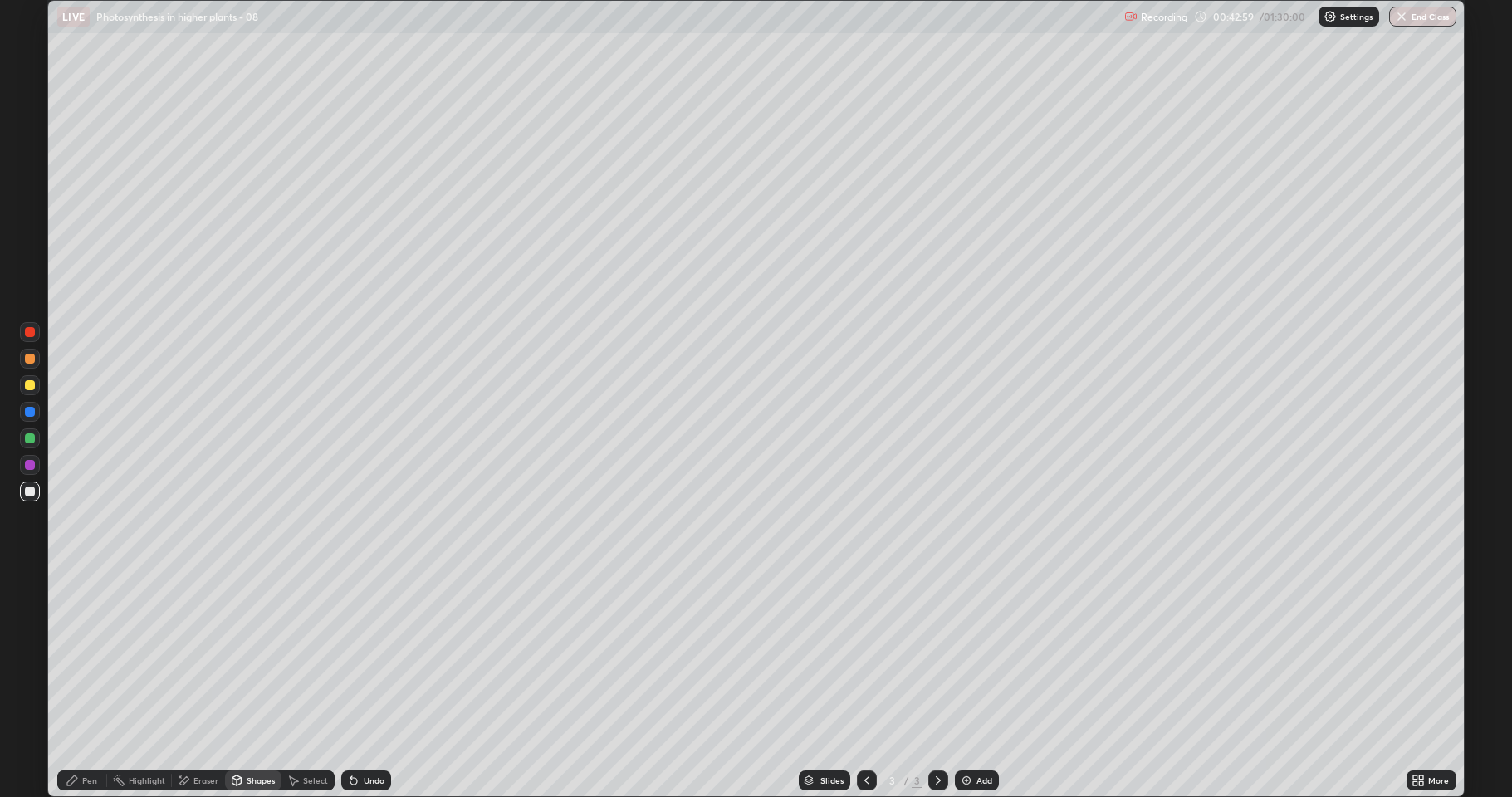
click at [88, 685] on div "Pen" at bounding box center [82, 780] width 50 height 20
click at [22, 387] on div at bounding box center [29, 385] width 20 height 20
click at [198, 685] on div "Eraser" at bounding box center [205, 780] width 24 height 8
click at [99, 685] on div "Pen" at bounding box center [82, 780] width 50 height 20
click at [30, 469] on div at bounding box center [29, 465] width 10 height 10
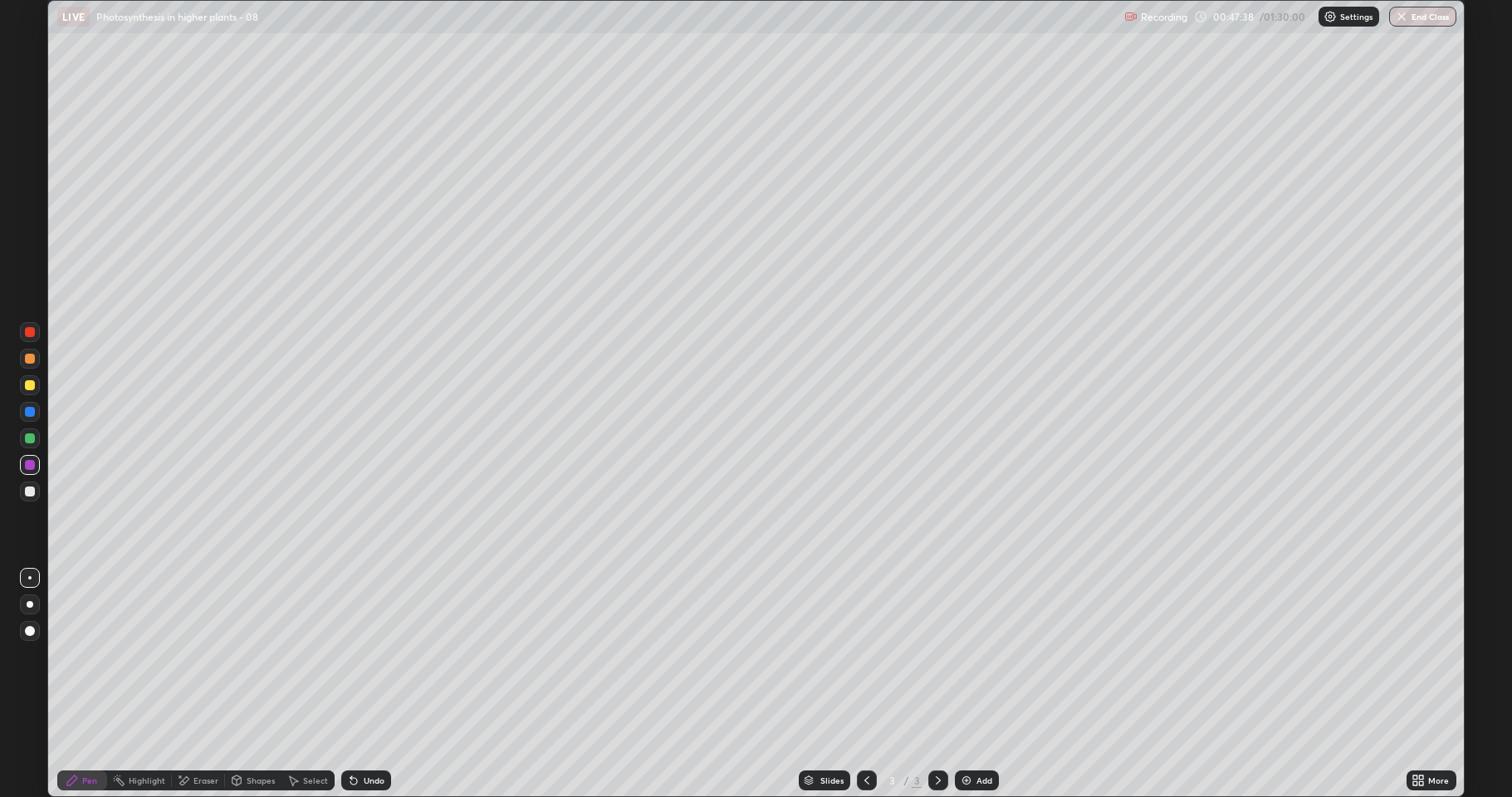
click at [200, 685] on div "Eraser" at bounding box center [205, 780] width 24 height 8
click at [80, 685] on div "Pen" at bounding box center [82, 780] width 50 height 20
click at [23, 500] on div at bounding box center [29, 491] width 20 height 20
click at [235, 685] on icon at bounding box center [237, 780] width 9 height 10
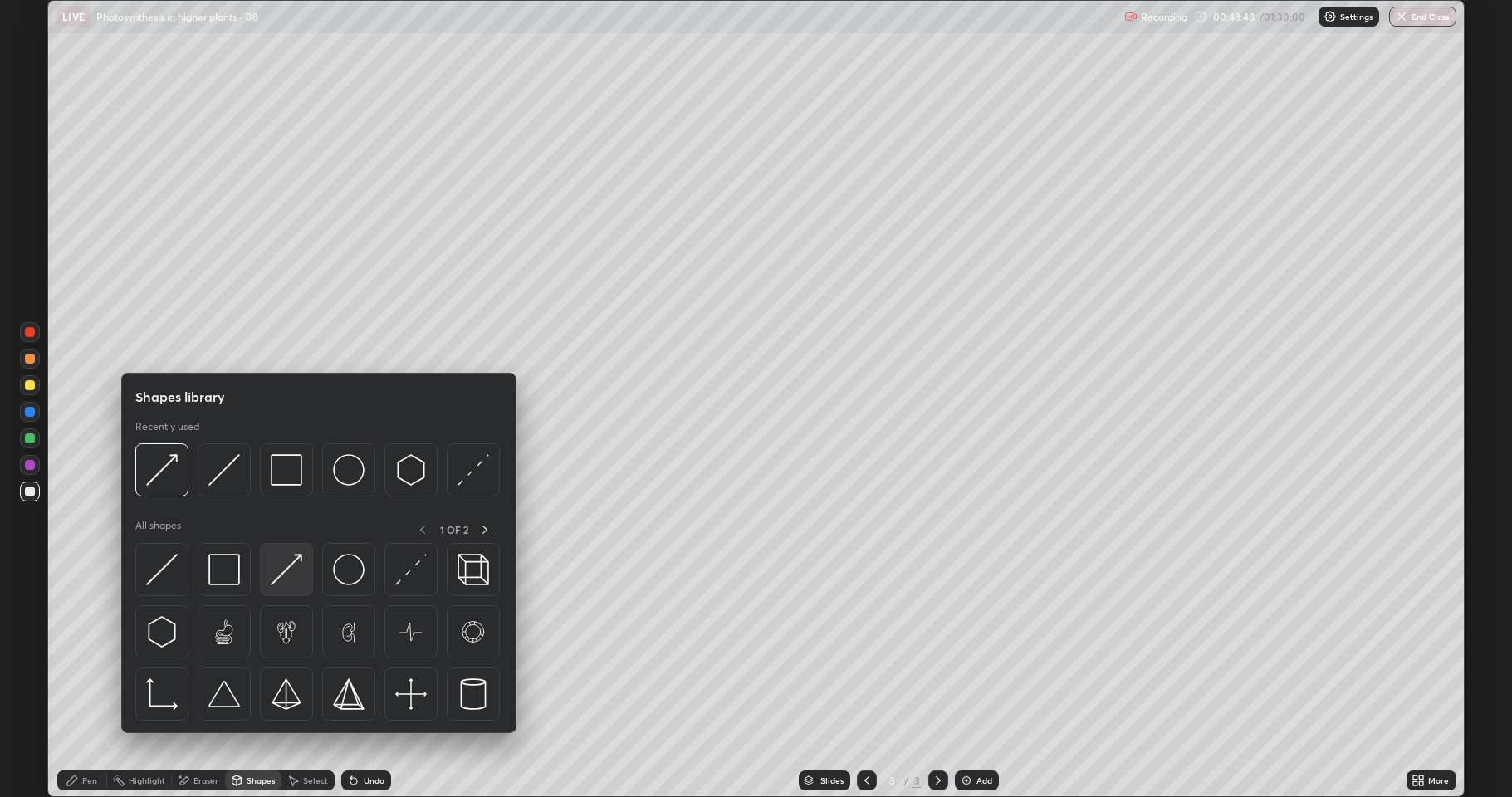
click at [272, 572] on img at bounding box center [287, 569] width 31 height 31
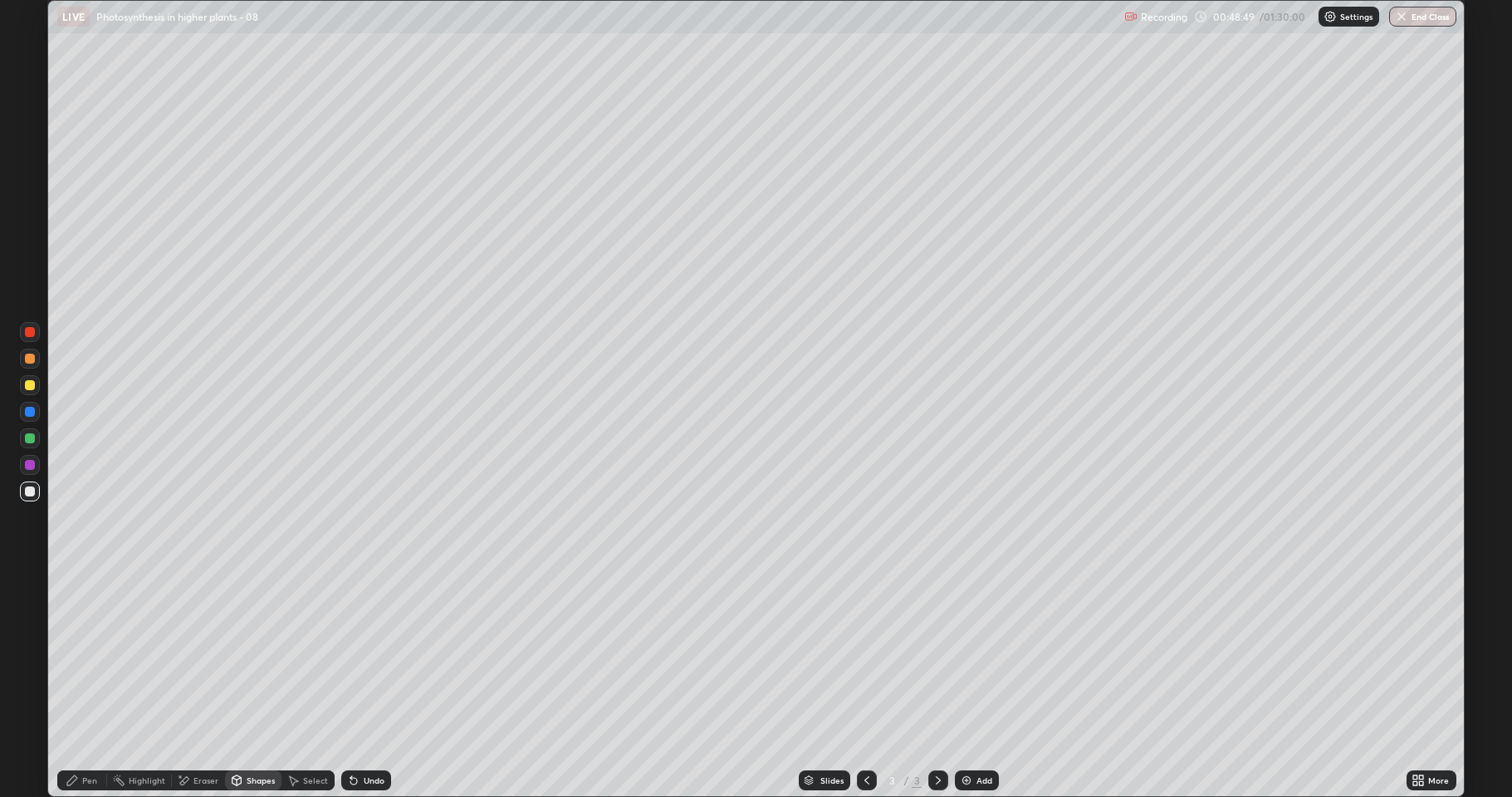
click at [26, 494] on div at bounding box center [29, 491] width 10 height 10
click at [86, 685] on div "Pen" at bounding box center [89, 780] width 15 height 8
click at [25, 384] on div at bounding box center [29, 385] width 10 height 10
click at [37, 492] on div at bounding box center [29, 491] width 20 height 20
click at [970, 685] on img at bounding box center [966, 780] width 14 height 14
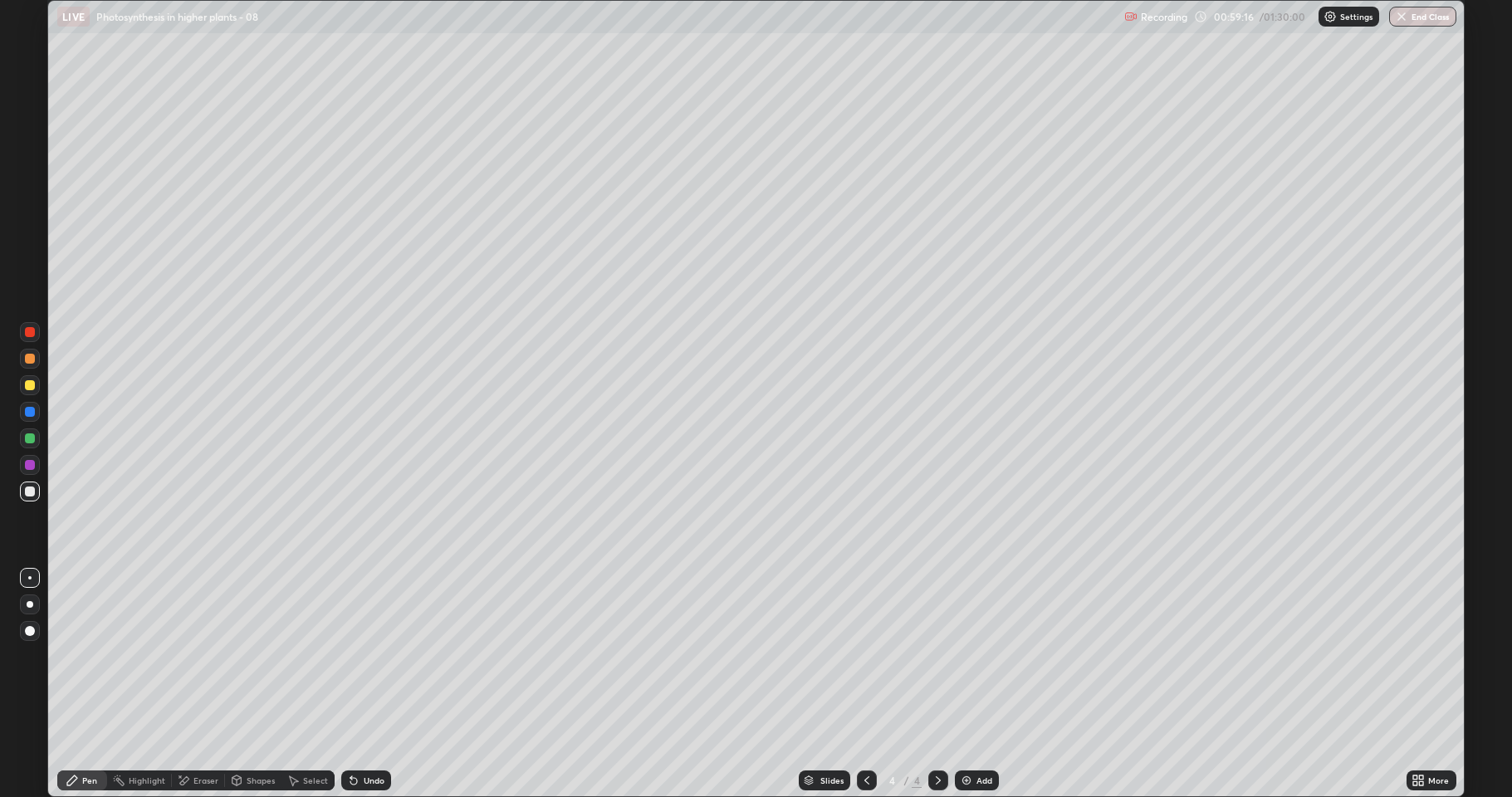
click at [29, 493] on div at bounding box center [29, 491] width 10 height 10
click at [27, 390] on div at bounding box center [29, 385] width 20 height 20
click at [250, 685] on div "Shapes" at bounding box center [260, 780] width 28 height 8
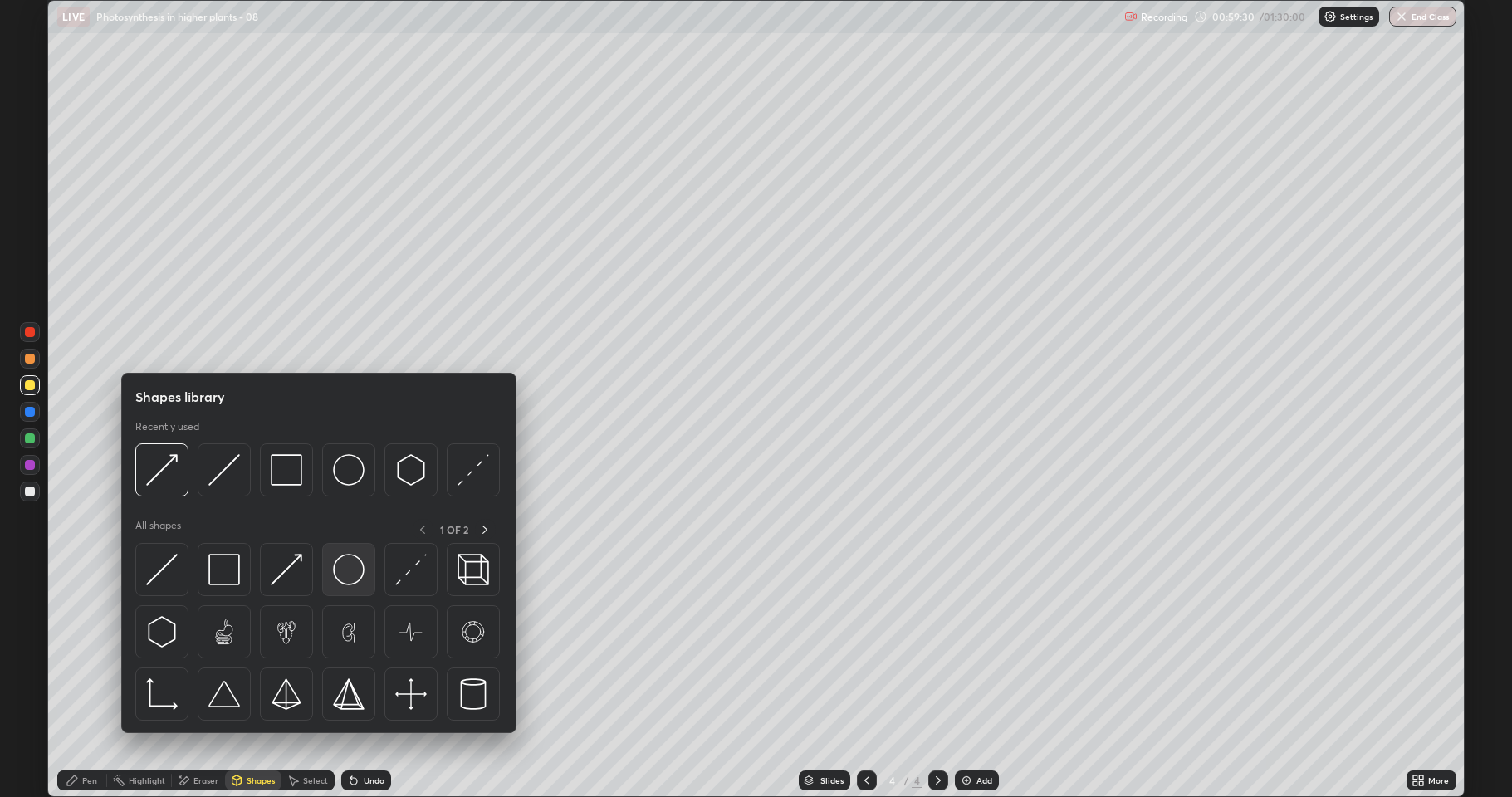
click at [348, 571] on img at bounding box center [348, 569] width 31 height 31
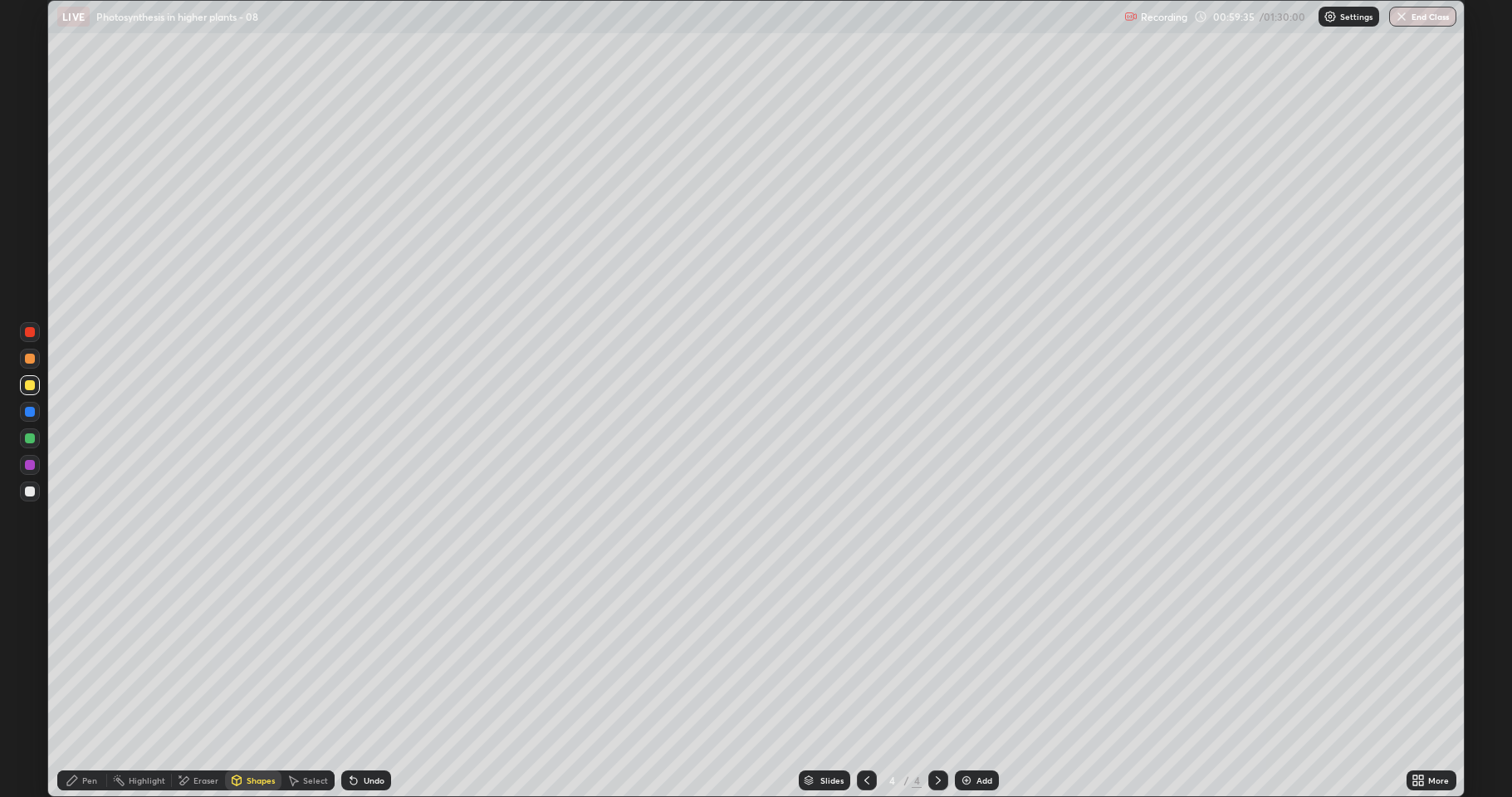
click at [88, 685] on div "Pen" at bounding box center [89, 780] width 15 height 8
click at [30, 494] on div at bounding box center [29, 491] width 10 height 10
click at [29, 386] on div at bounding box center [29, 385] width 10 height 10
click at [30, 492] on div at bounding box center [29, 491] width 10 height 10
click at [24, 385] on div at bounding box center [29, 385] width 10 height 10
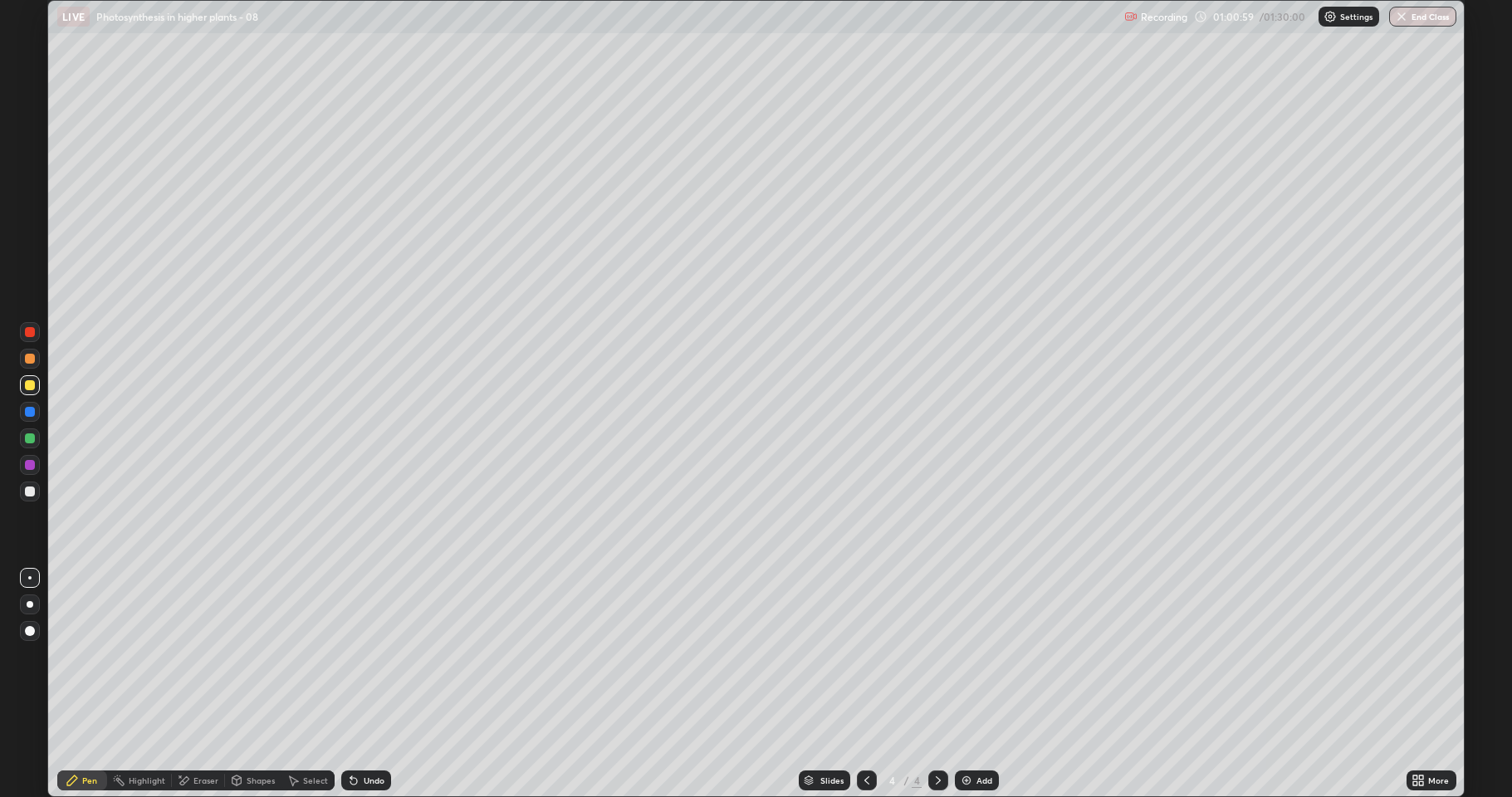
click at [29, 488] on div at bounding box center [29, 491] width 10 height 10
click at [235, 685] on icon at bounding box center [237, 778] width 9 height 3
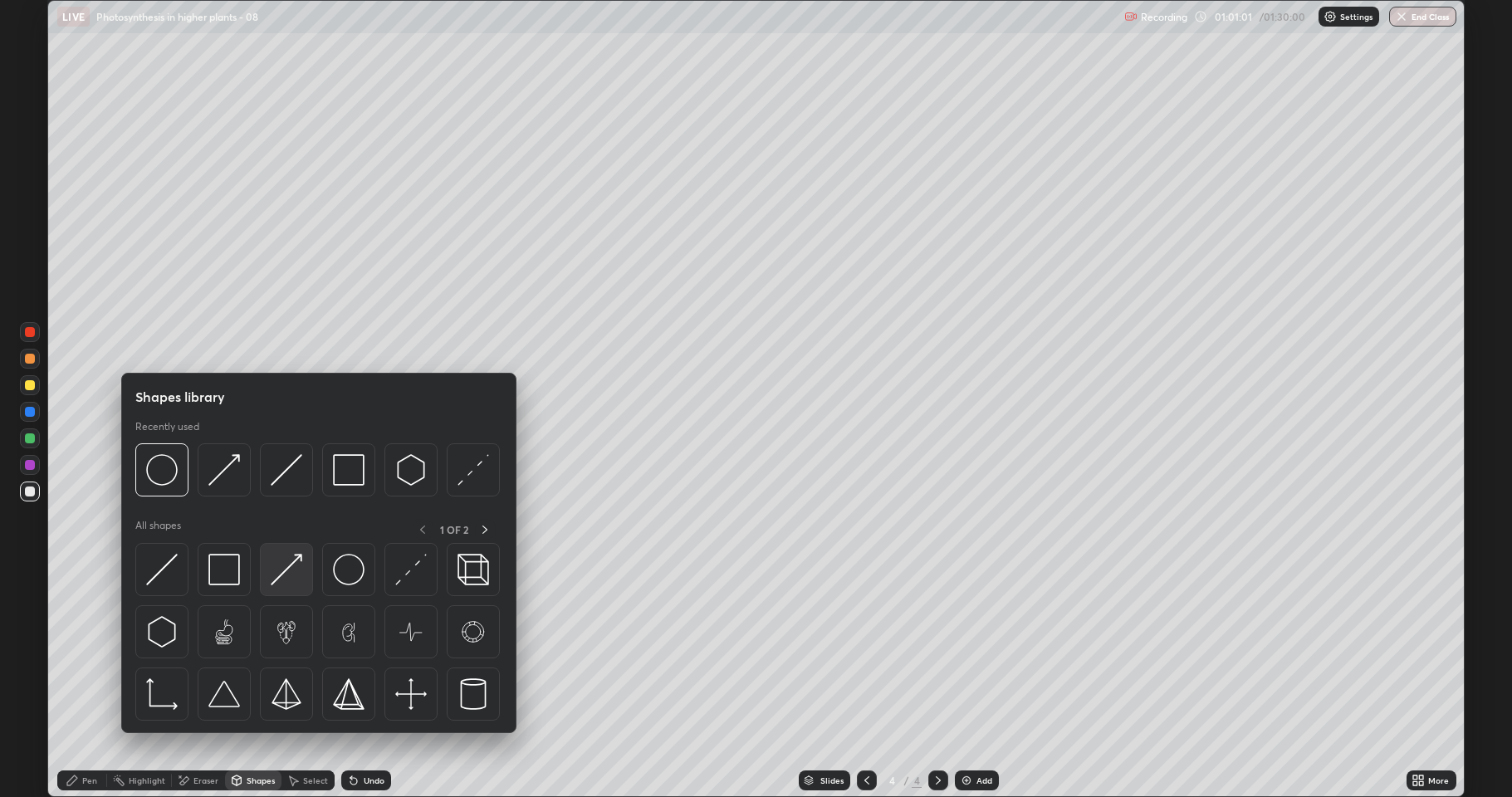
click at [285, 575] on img at bounding box center [287, 569] width 31 height 31
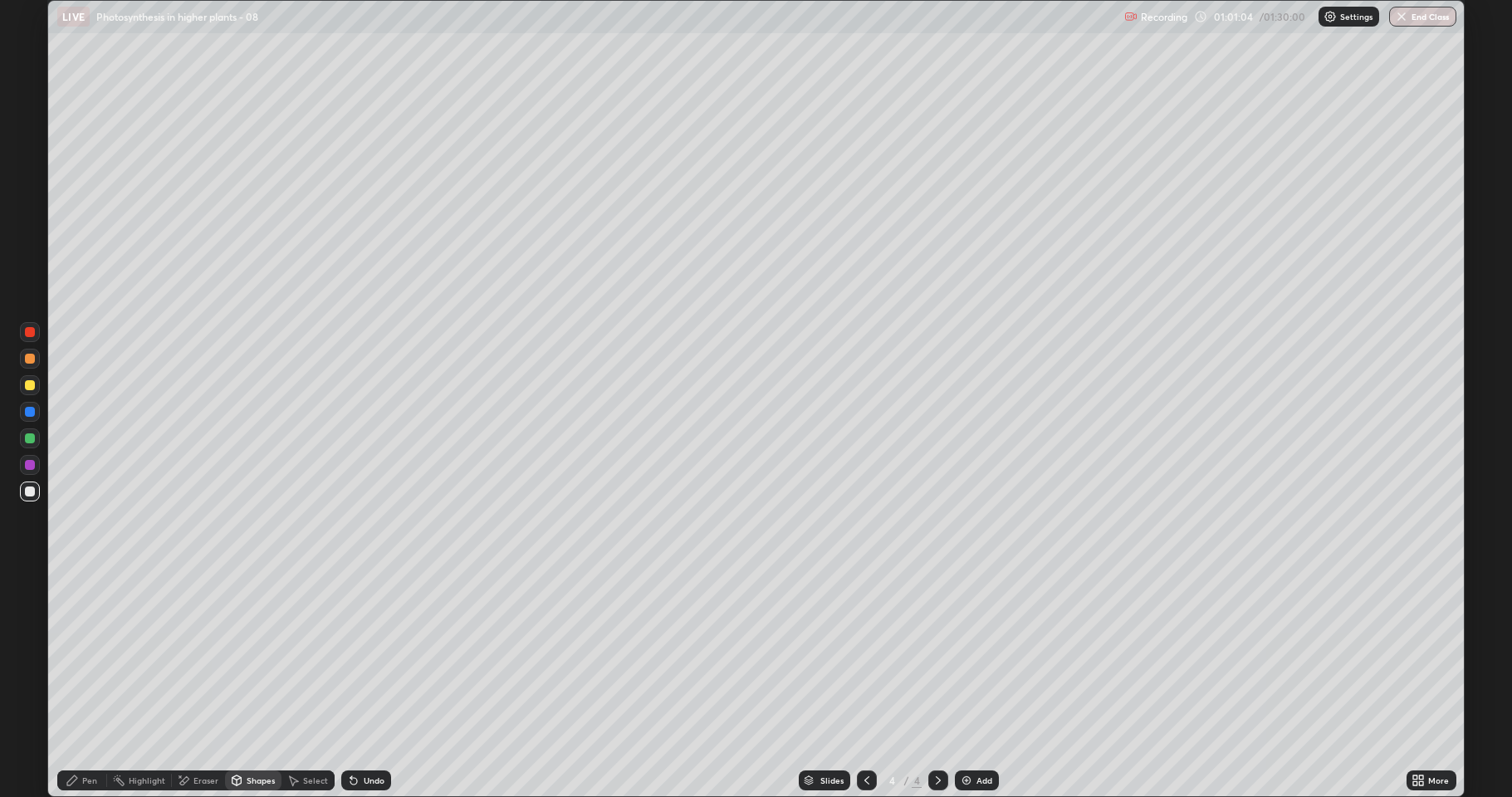
click at [84, 685] on div "Pen" at bounding box center [89, 780] width 15 height 8
click at [373, 685] on div "Undo" at bounding box center [374, 780] width 21 height 8
click at [84, 685] on div "Pen" at bounding box center [89, 780] width 15 height 8
click at [31, 490] on div at bounding box center [29, 491] width 10 height 10
click at [25, 439] on div at bounding box center [29, 438] width 10 height 10
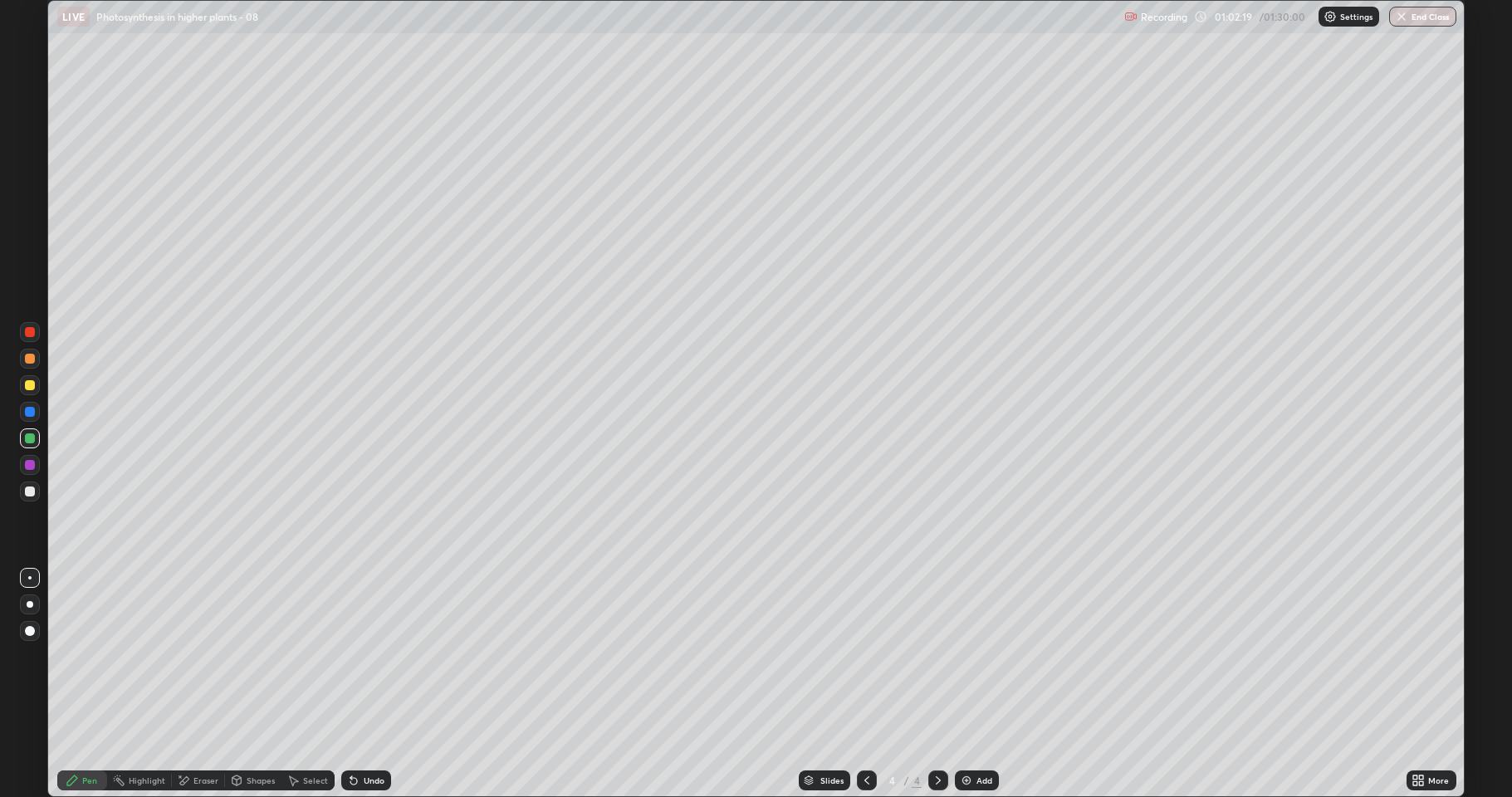
click at [30, 495] on div at bounding box center [29, 491] width 10 height 10
click at [29, 473] on div at bounding box center [29, 465] width 20 height 20
click at [31, 384] on div at bounding box center [29, 385] width 10 height 10
click at [35, 434] on div at bounding box center [29, 438] width 20 height 20
click at [196, 685] on div "Eraser" at bounding box center [199, 780] width 53 height 20
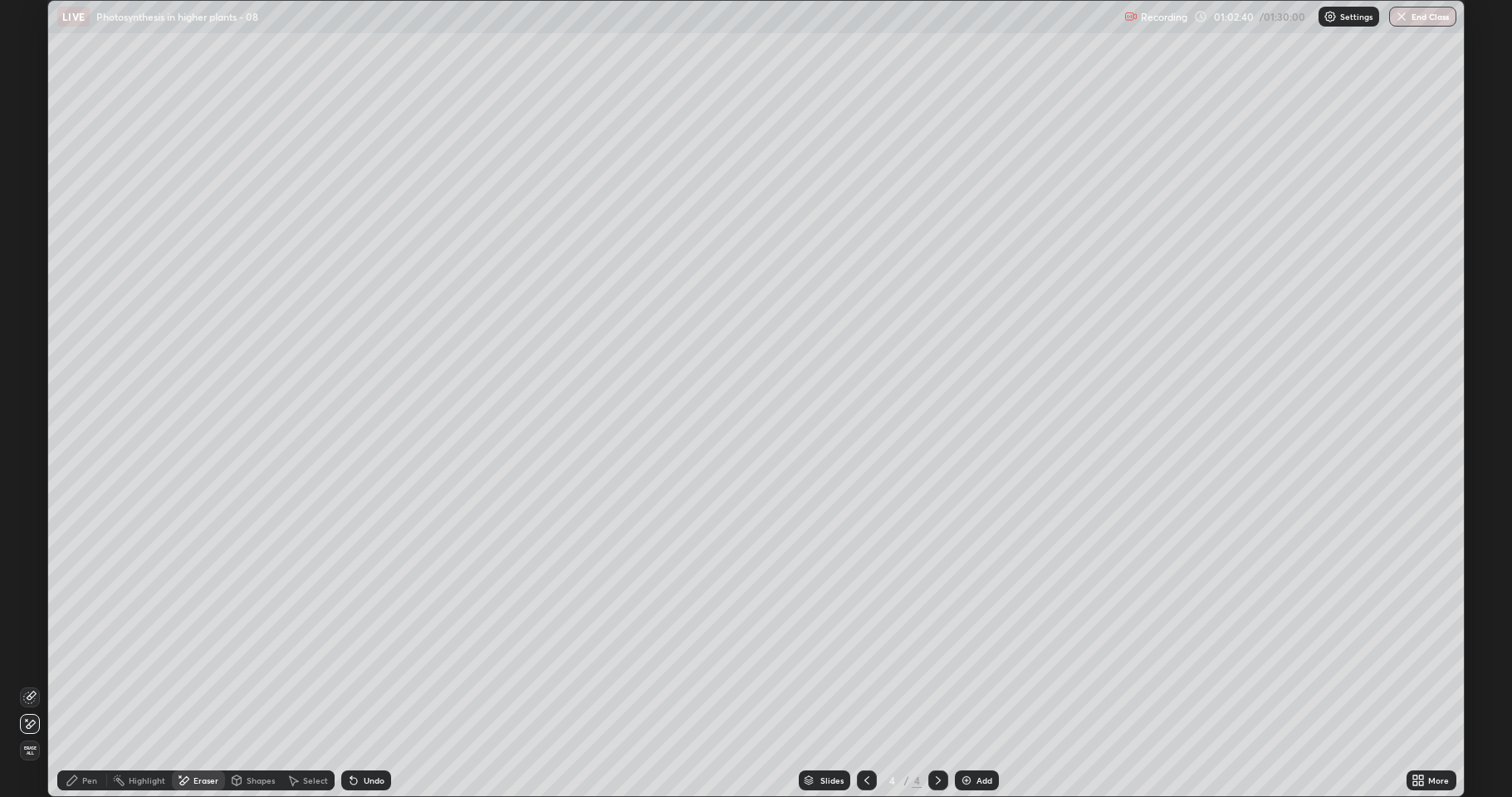
click at [76, 685] on icon at bounding box center [72, 780] width 14 height 14
click at [30, 436] on div at bounding box center [29, 438] width 10 height 10
click at [32, 490] on div at bounding box center [29, 491] width 10 height 10
click at [364, 685] on div "Undo" at bounding box center [374, 780] width 21 height 8
click at [368, 685] on div "Undo" at bounding box center [374, 780] width 21 height 8
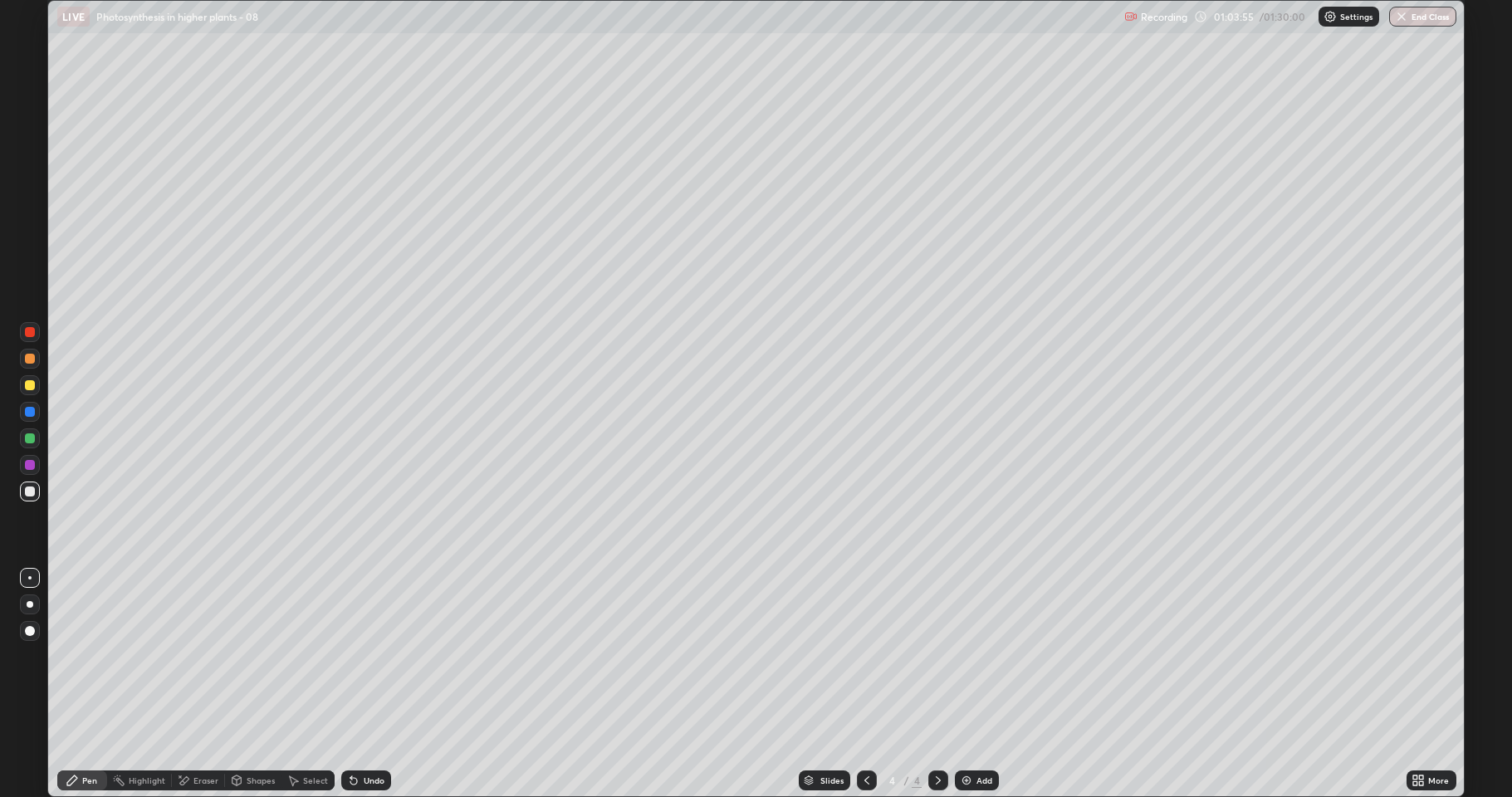
click at [249, 685] on div "Shapes" at bounding box center [253, 780] width 57 height 20
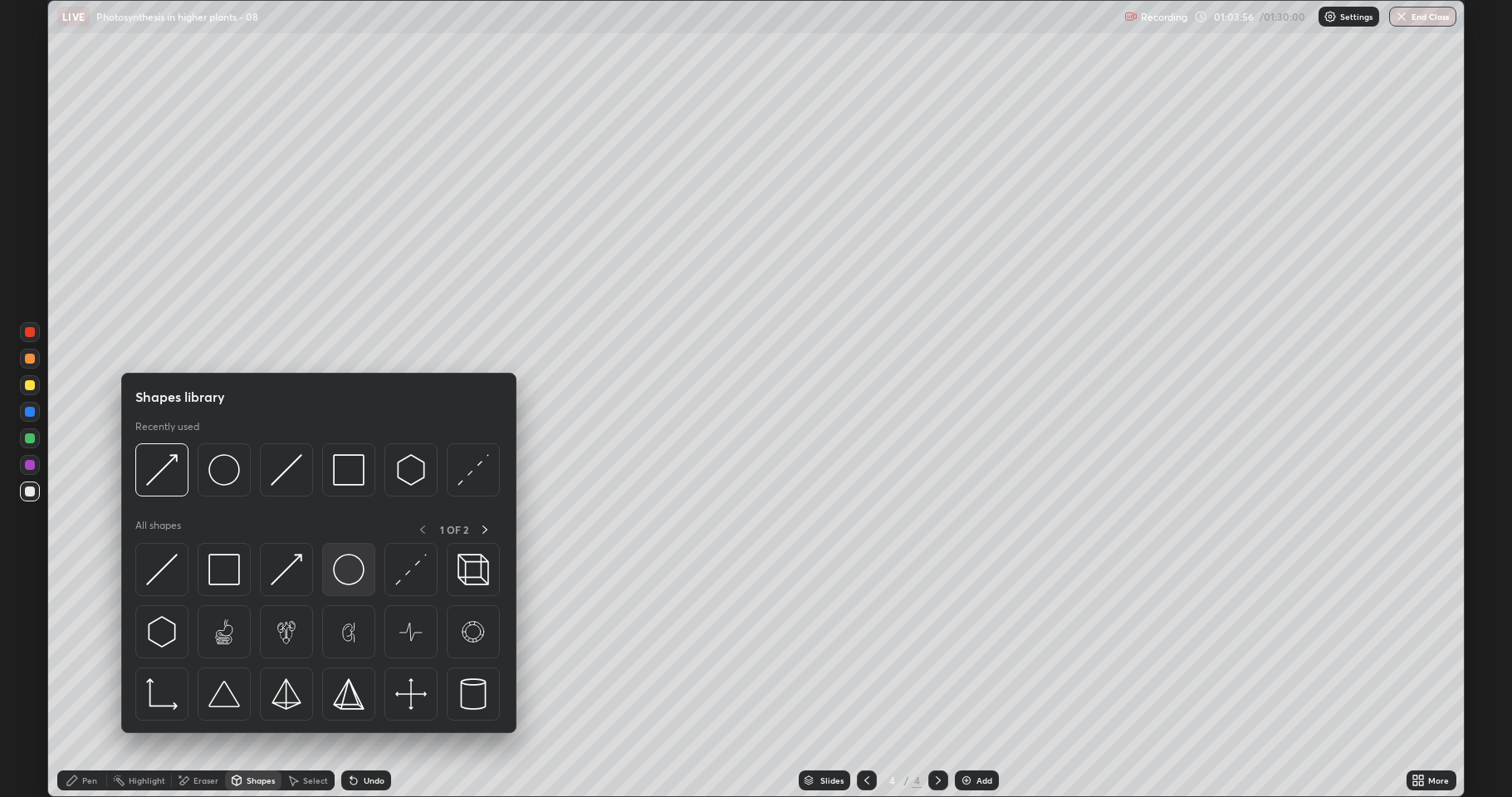
click at [341, 569] on img at bounding box center [348, 569] width 31 height 31
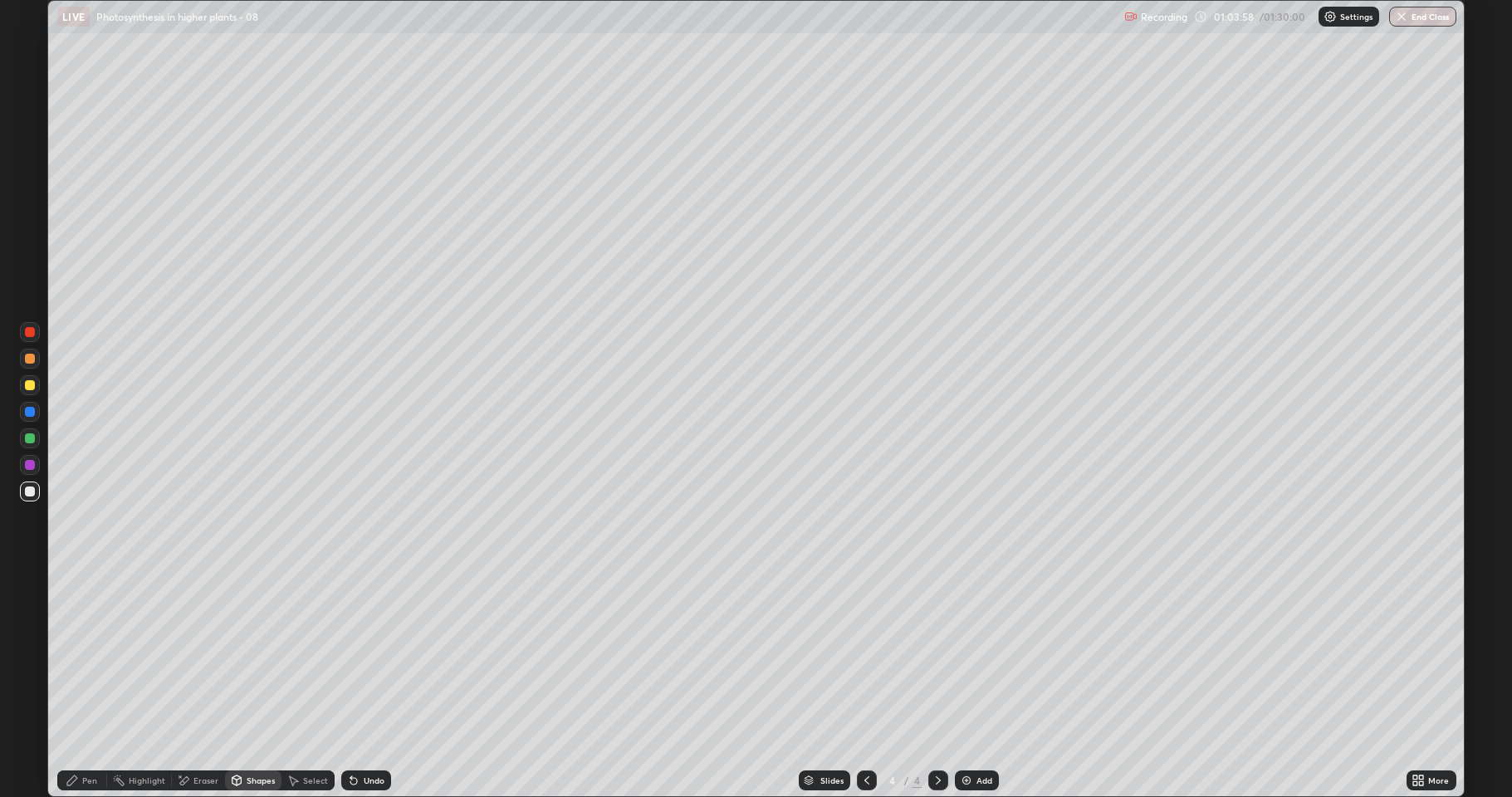
click at [25, 386] on div at bounding box center [29, 385] width 10 height 10
click at [364, 685] on div "Undo" at bounding box center [374, 780] width 21 height 8
click at [86, 685] on div "Pen" at bounding box center [89, 780] width 15 height 8
click at [33, 487] on div at bounding box center [29, 491] width 10 height 10
click at [200, 685] on div "Eraser" at bounding box center [199, 780] width 53 height 33
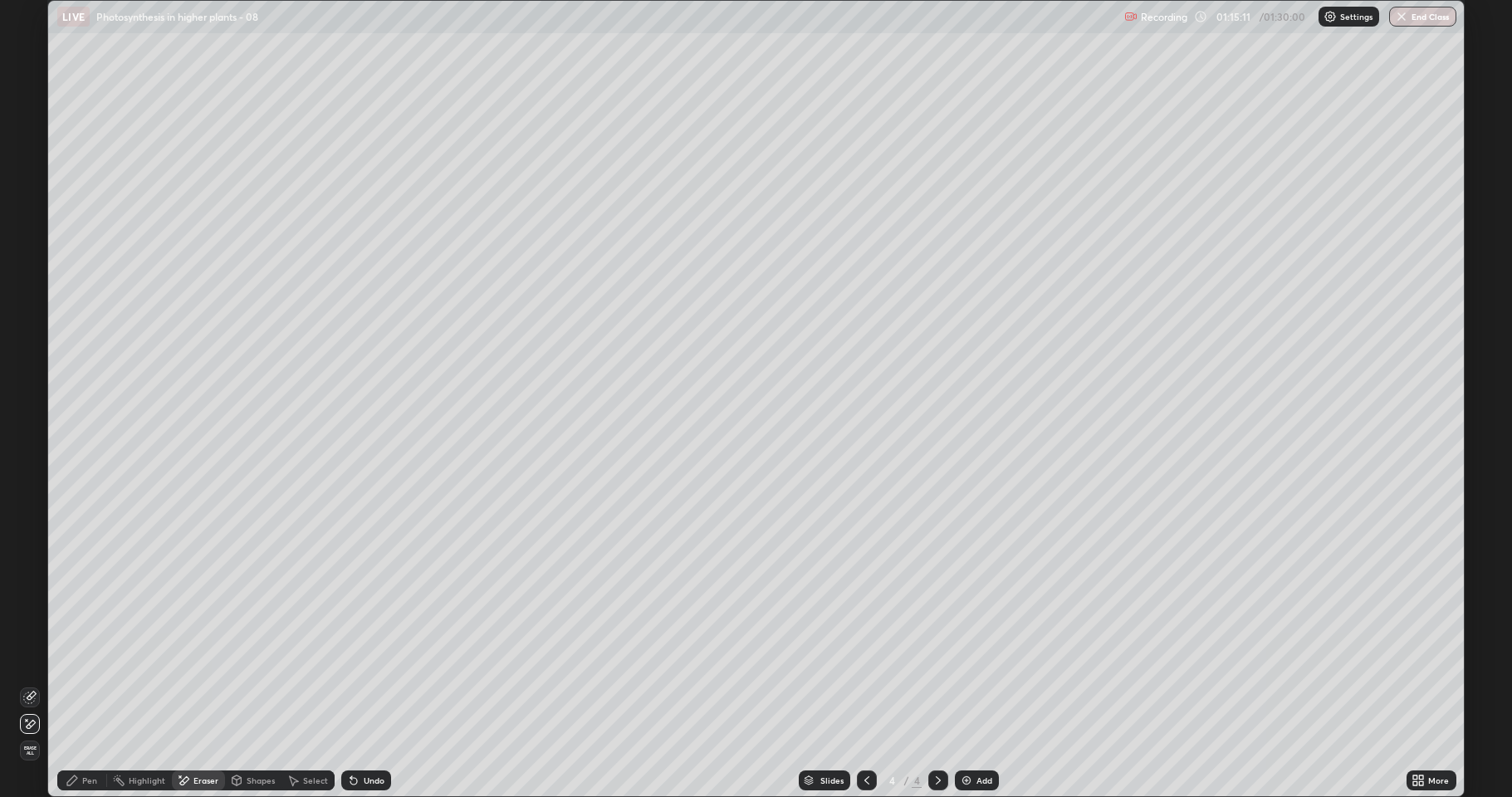
click at [76, 685] on icon at bounding box center [72, 780] width 14 height 14
click at [250, 685] on div "Shapes" at bounding box center [260, 780] width 28 height 8
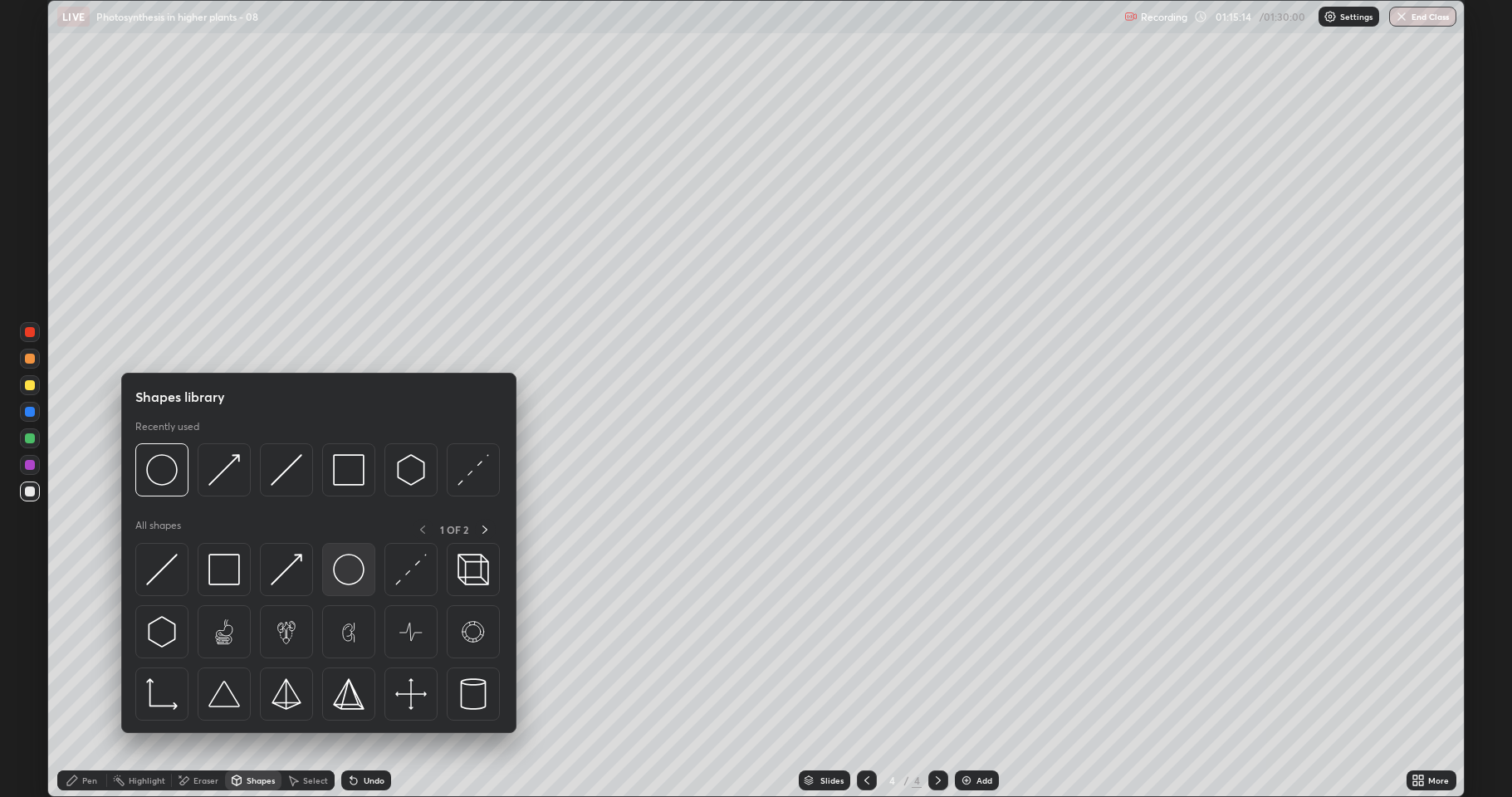
click at [338, 578] on img at bounding box center [348, 569] width 31 height 31
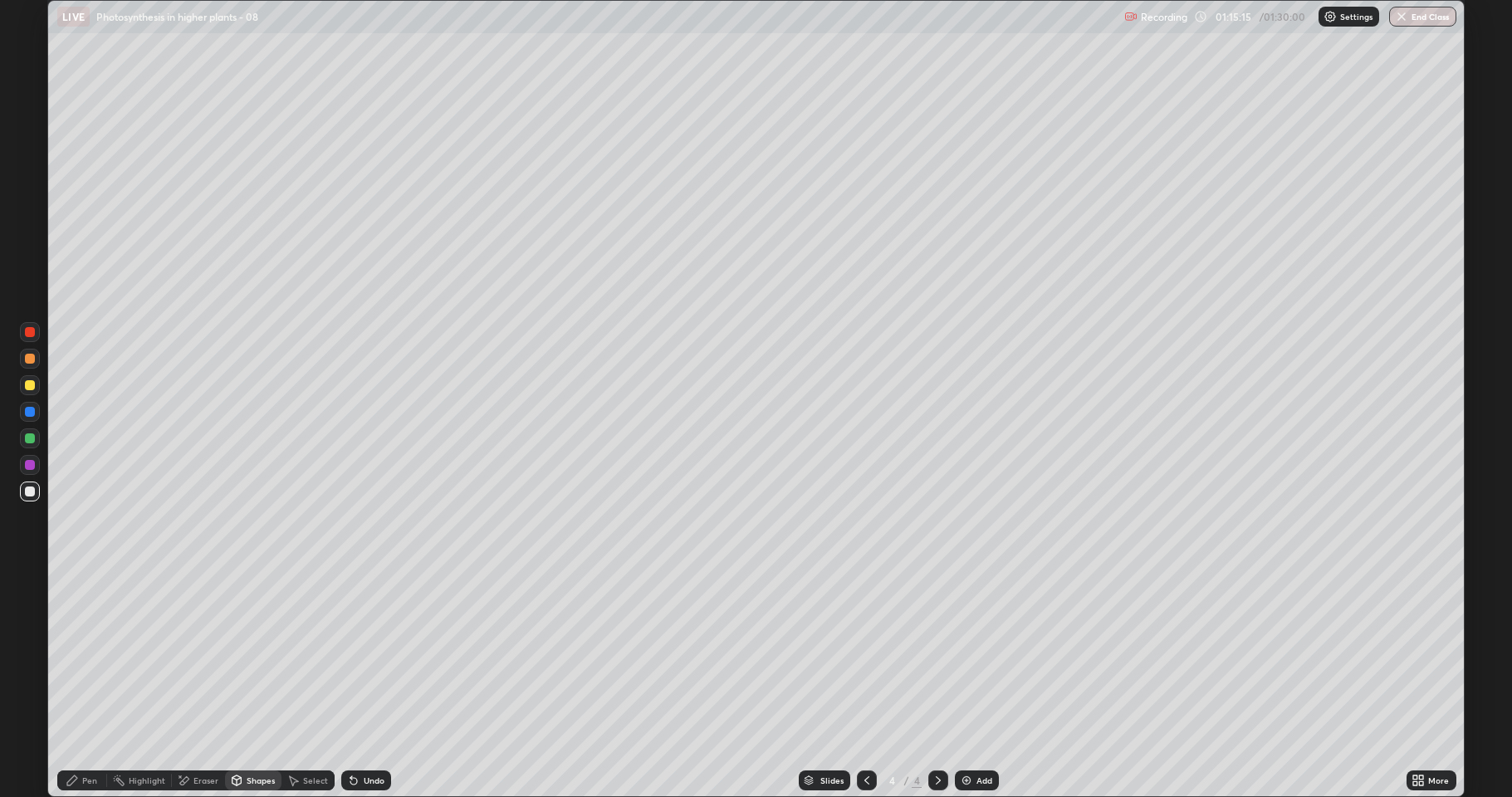
click at [45, 382] on div "Erase all" at bounding box center [29, 398] width 40 height 731
click at [33, 392] on div at bounding box center [29, 385] width 20 height 20
click at [88, 685] on div "Pen" at bounding box center [89, 780] width 15 height 8
click at [372, 685] on div "Undo" at bounding box center [374, 780] width 21 height 8
click at [371, 685] on div "Undo" at bounding box center [374, 780] width 21 height 8
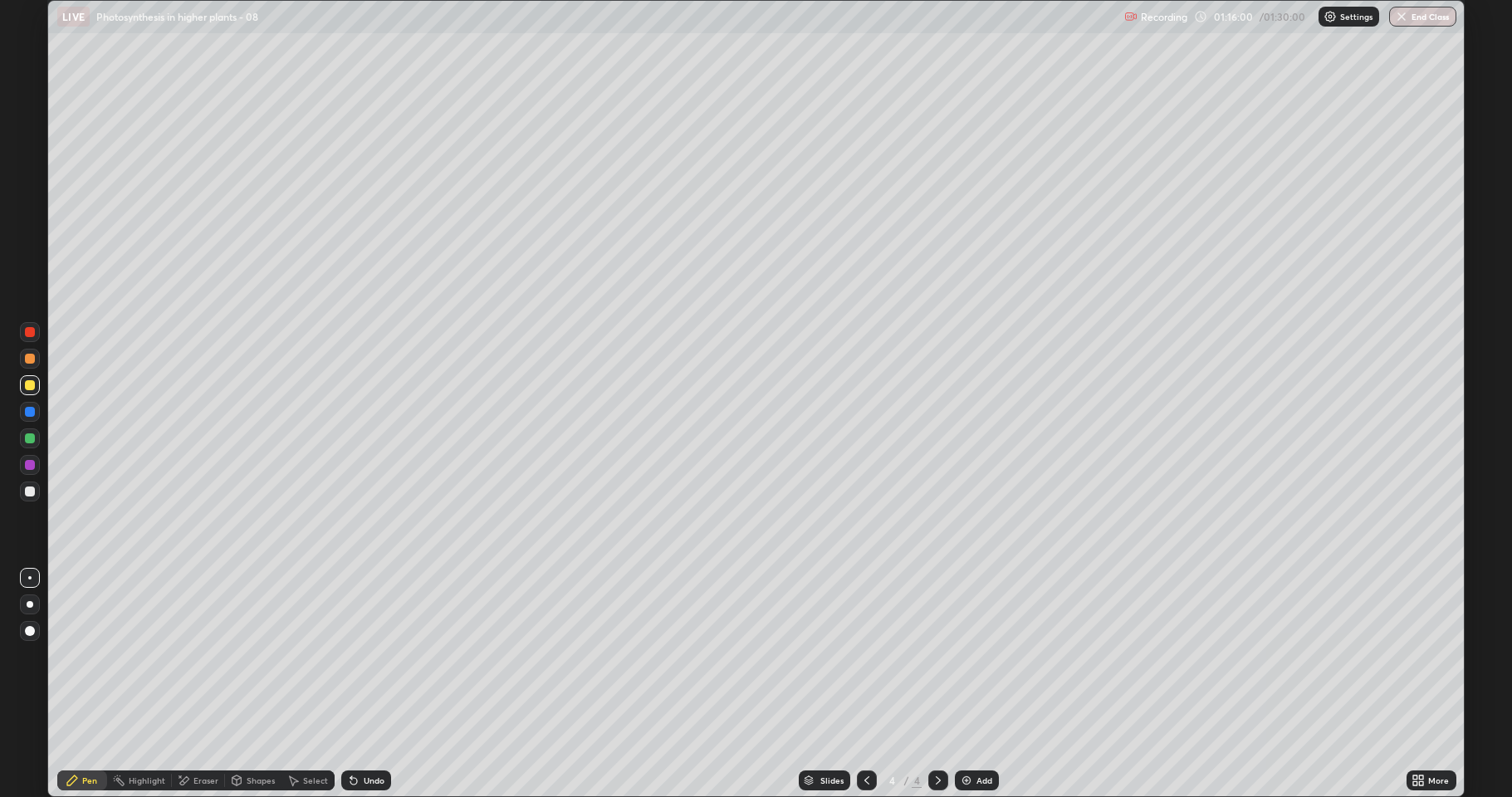
click at [25, 490] on div at bounding box center [29, 491] width 10 height 10
click at [364, 685] on div "Undo" at bounding box center [374, 780] width 21 height 8
click at [26, 358] on div at bounding box center [29, 359] width 10 height 10
click at [30, 492] on div at bounding box center [29, 491] width 10 height 10
click at [36, 364] on div at bounding box center [29, 359] width 20 height 20
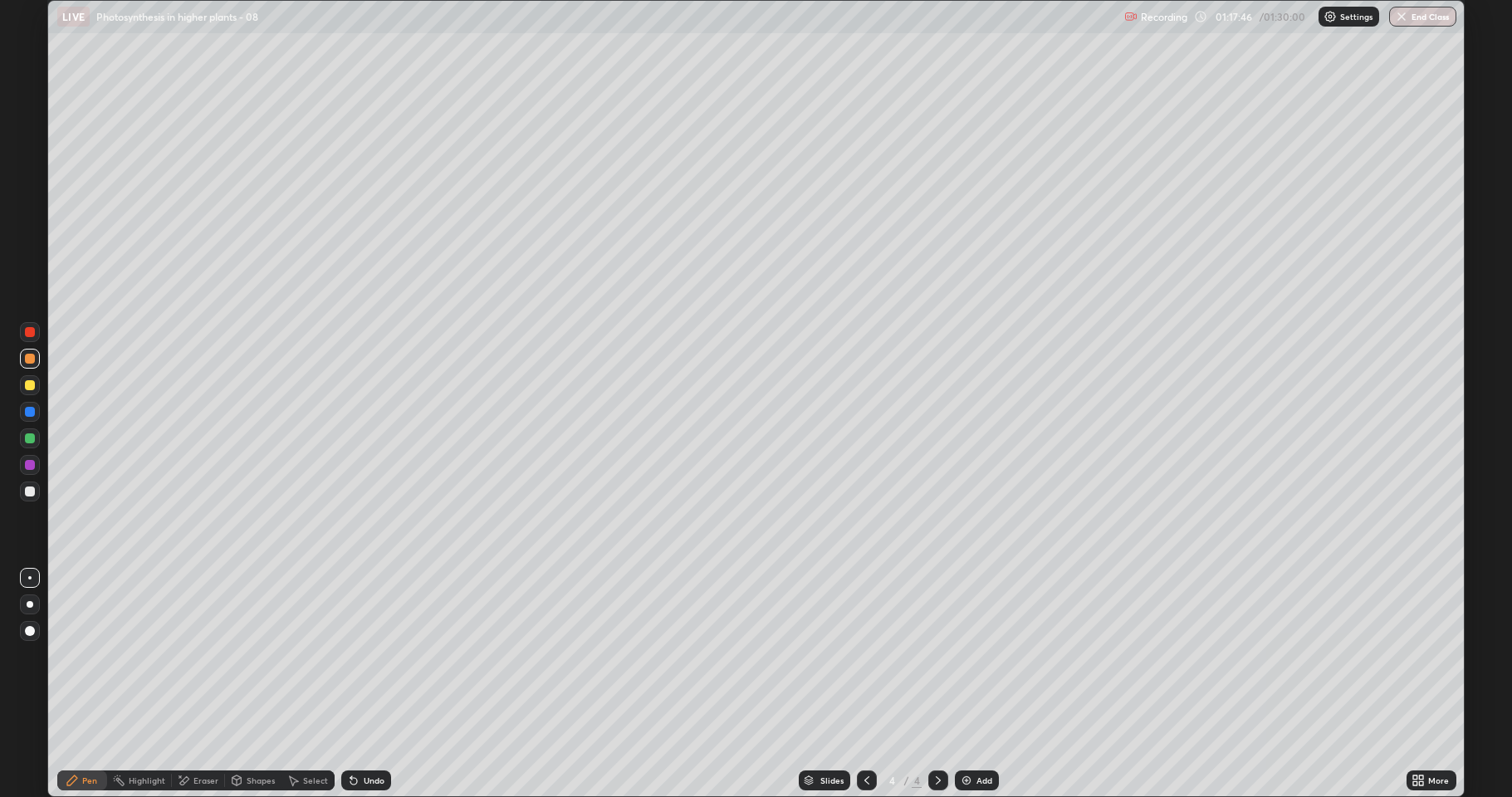
click at [21, 445] on div at bounding box center [29, 438] width 20 height 20
click at [20, 438] on div at bounding box center [29, 438] width 20 height 20
click at [30, 409] on div at bounding box center [29, 412] width 10 height 10
click at [30, 437] on div at bounding box center [29, 438] width 10 height 10
click at [22, 496] on div at bounding box center [29, 491] width 20 height 20
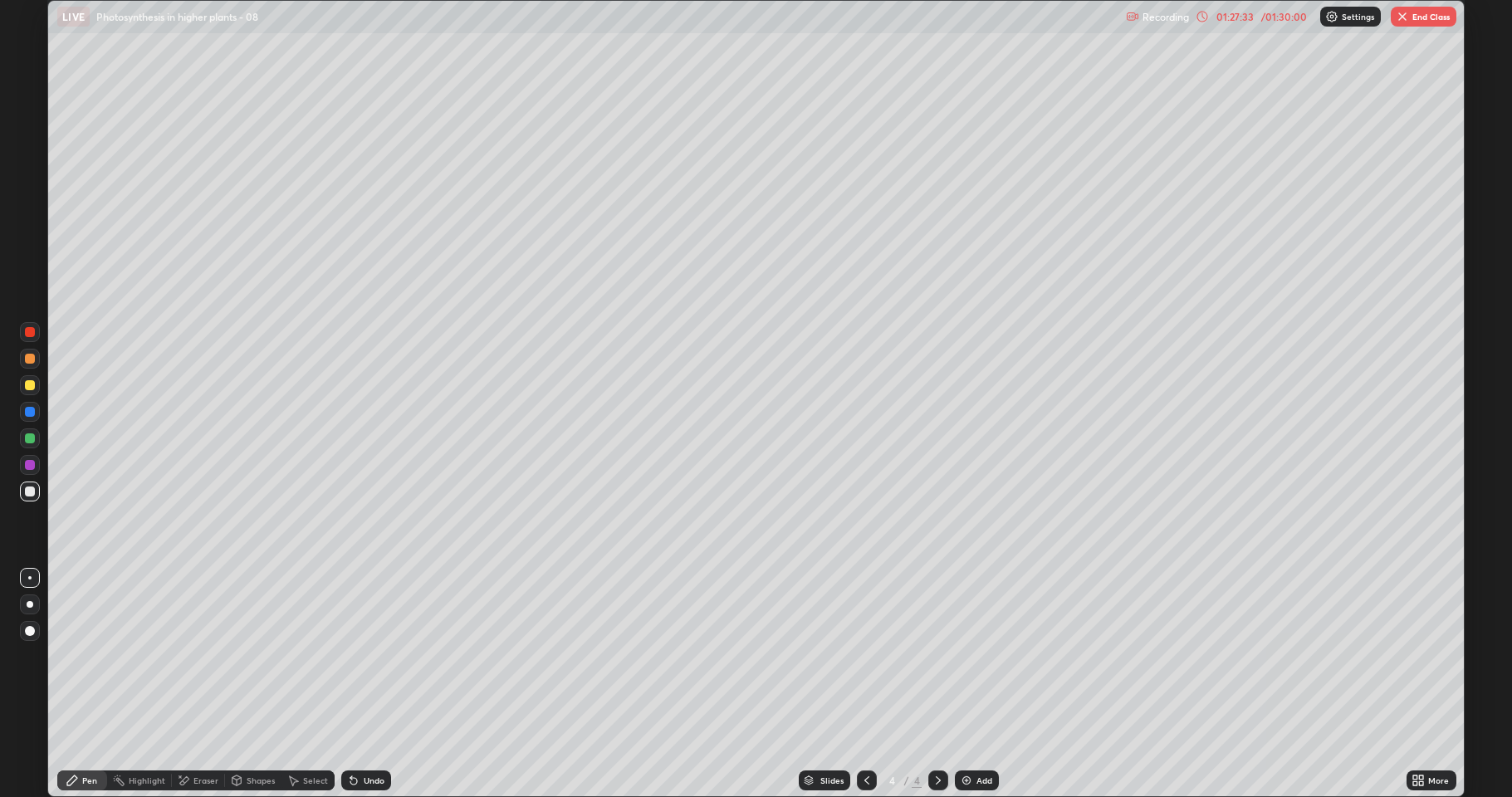
click at [986, 685] on div "Add" at bounding box center [984, 780] width 16 height 8
click at [246, 685] on div "Shapes" at bounding box center [260, 780] width 28 height 8
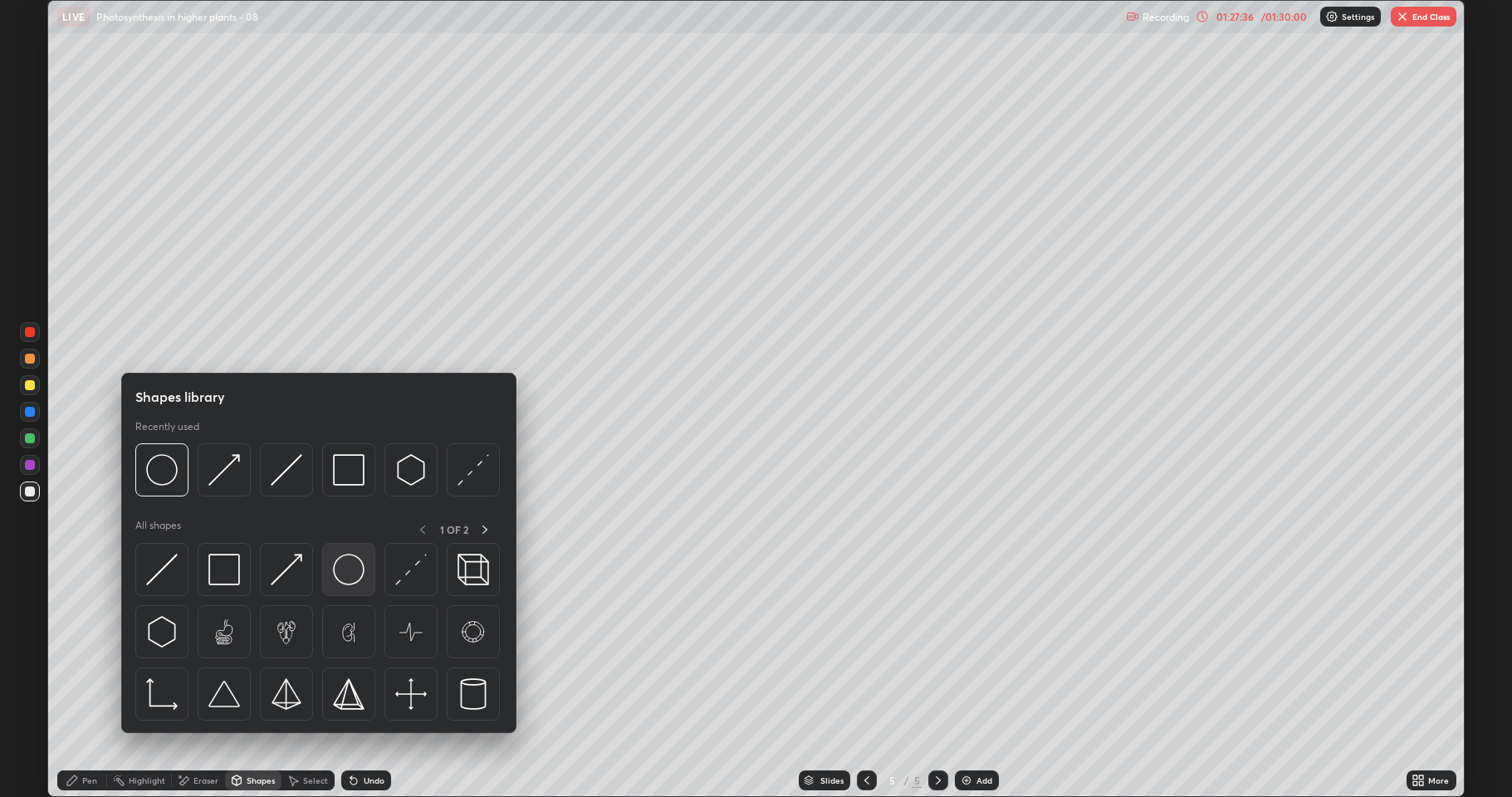
click at [356, 579] on img at bounding box center [348, 569] width 31 height 31
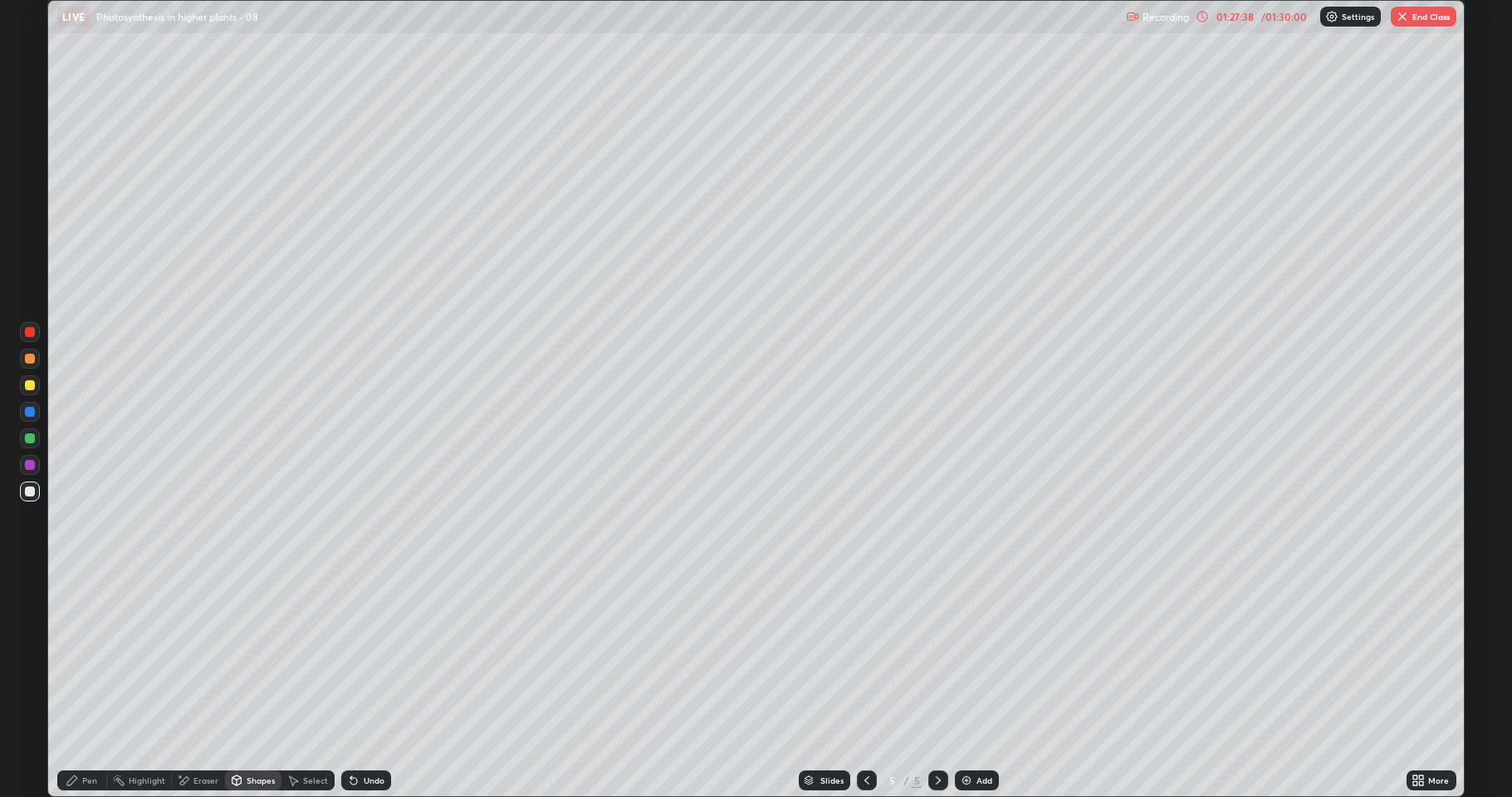
click at [28, 489] on div at bounding box center [29, 491] width 10 height 10
click at [64, 685] on div "Pen" at bounding box center [82, 780] width 50 height 20
click at [866, 685] on icon at bounding box center [867, 780] width 14 height 14
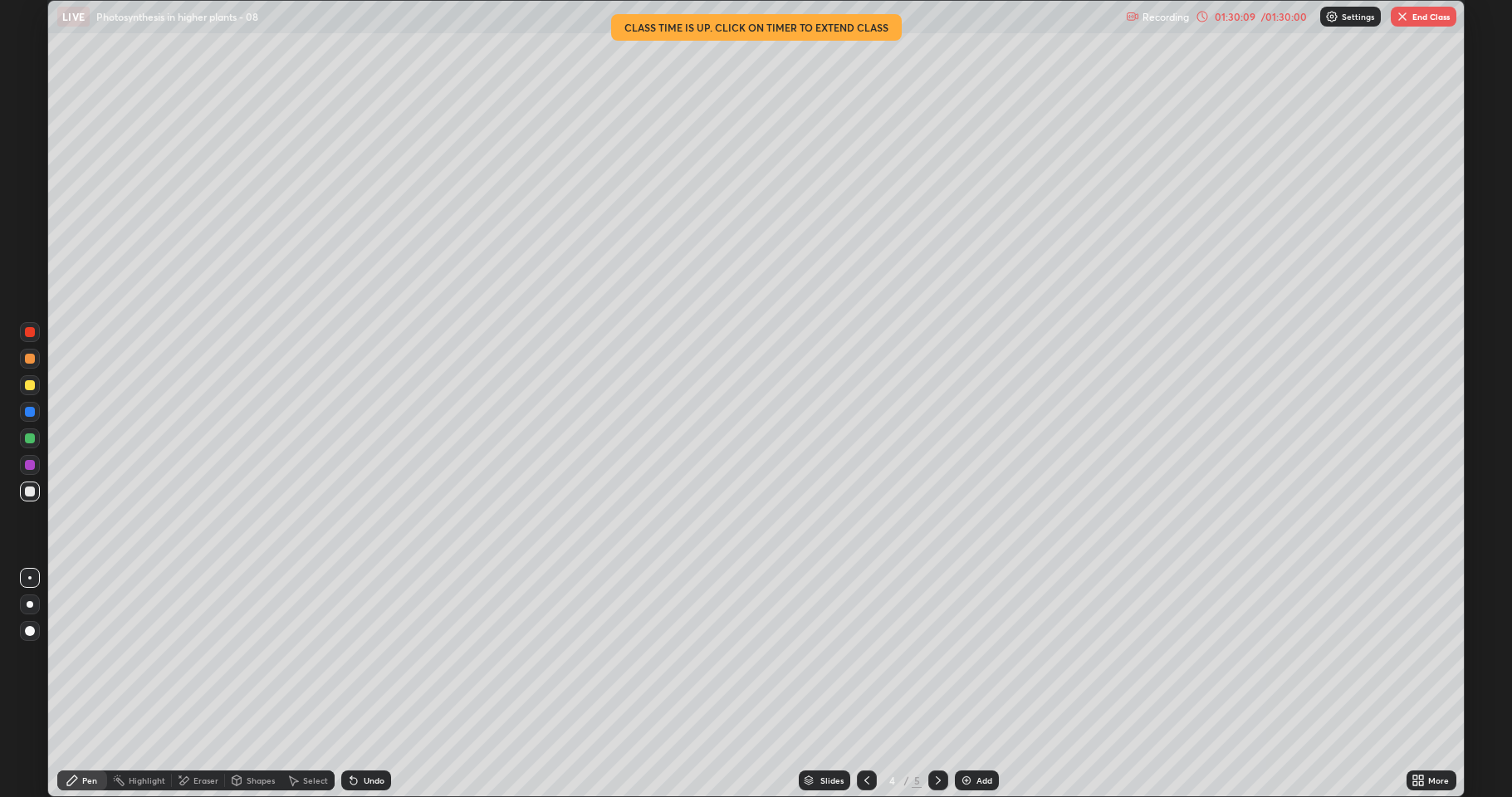
click at [1418, 18] on button "End Class" at bounding box center [1423, 17] width 66 height 20
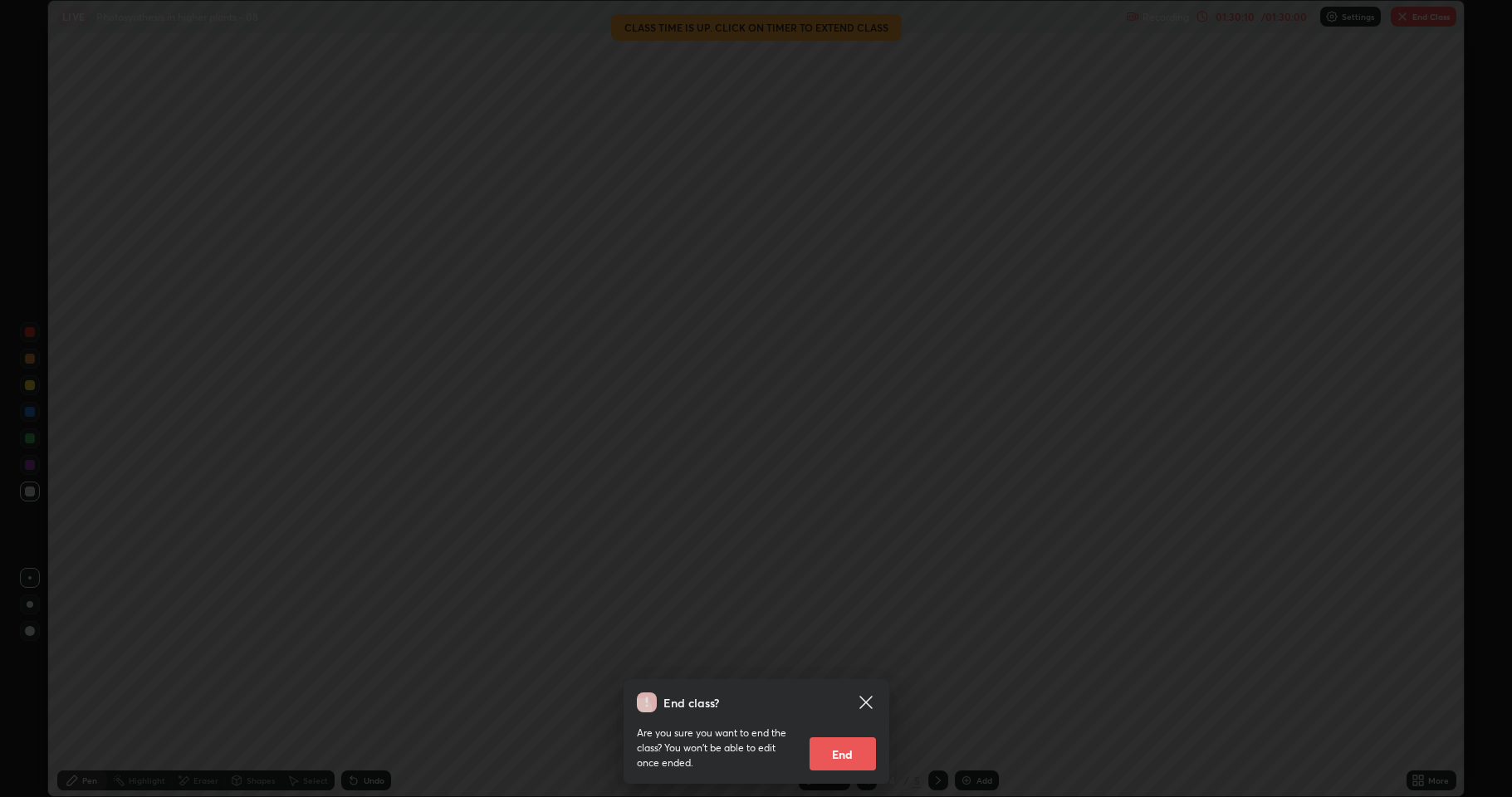
click at [864, 685] on button "End" at bounding box center [843, 754] width 67 height 33
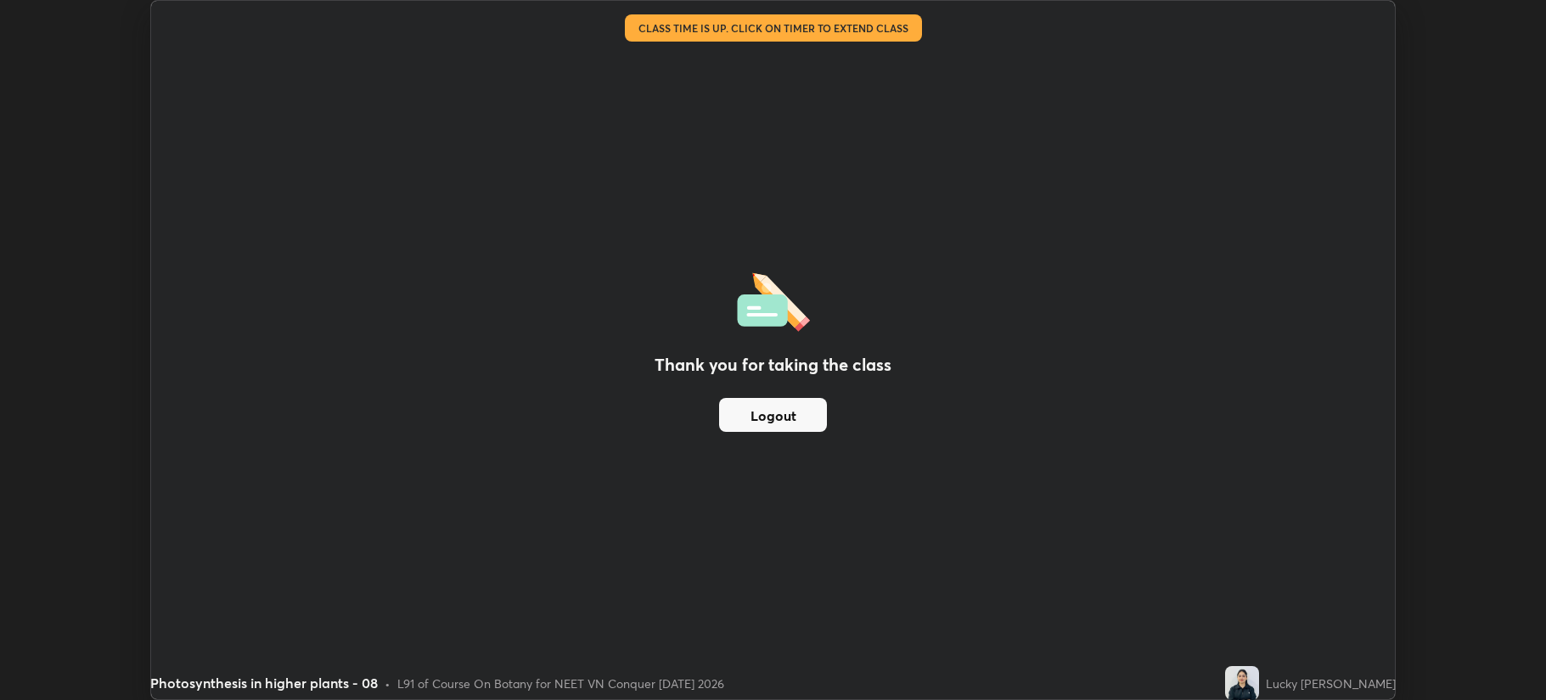
scroll to position [84196, 83351]
